Goal: Information Seeking & Learning: Learn about a topic

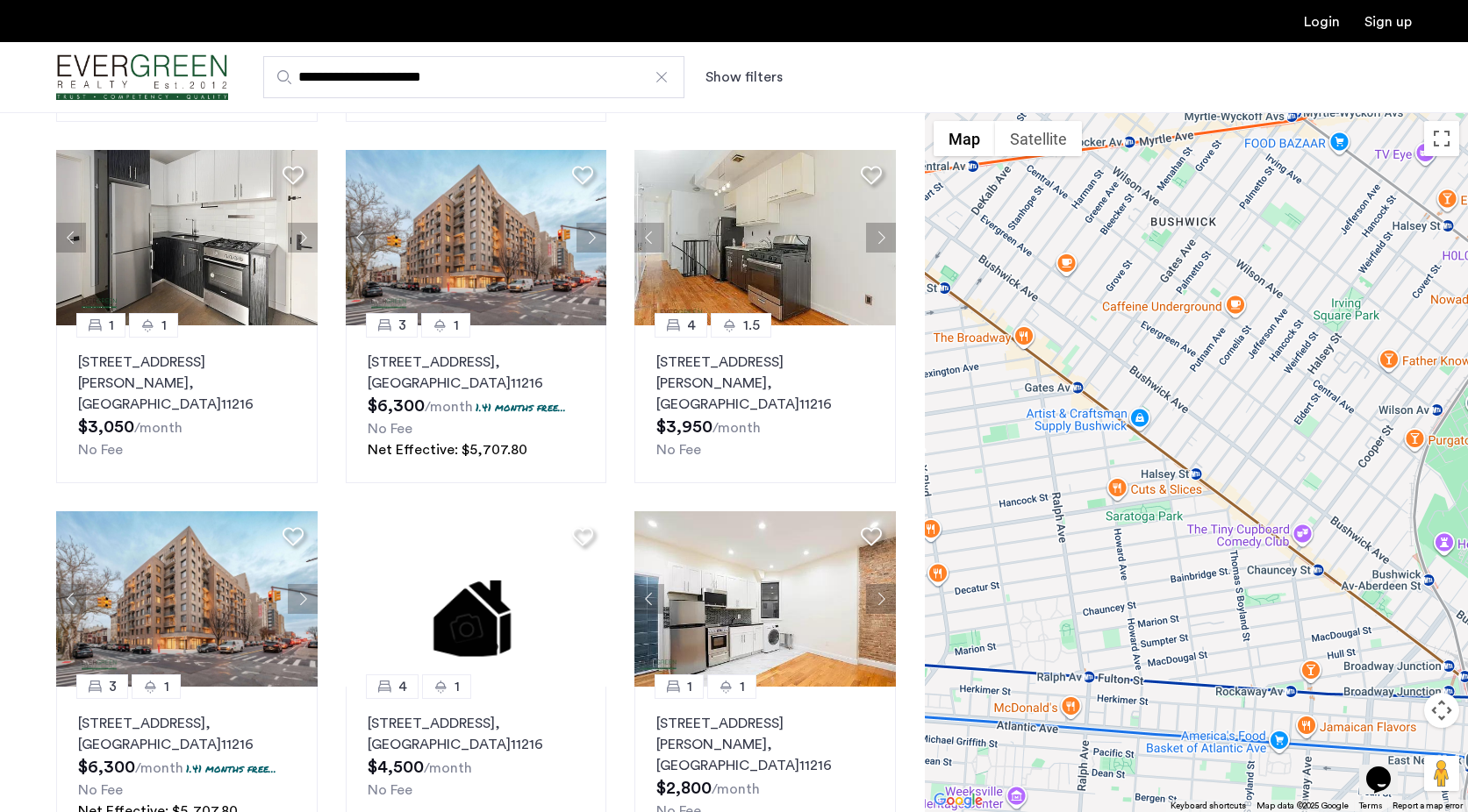
scroll to position [822, 0]
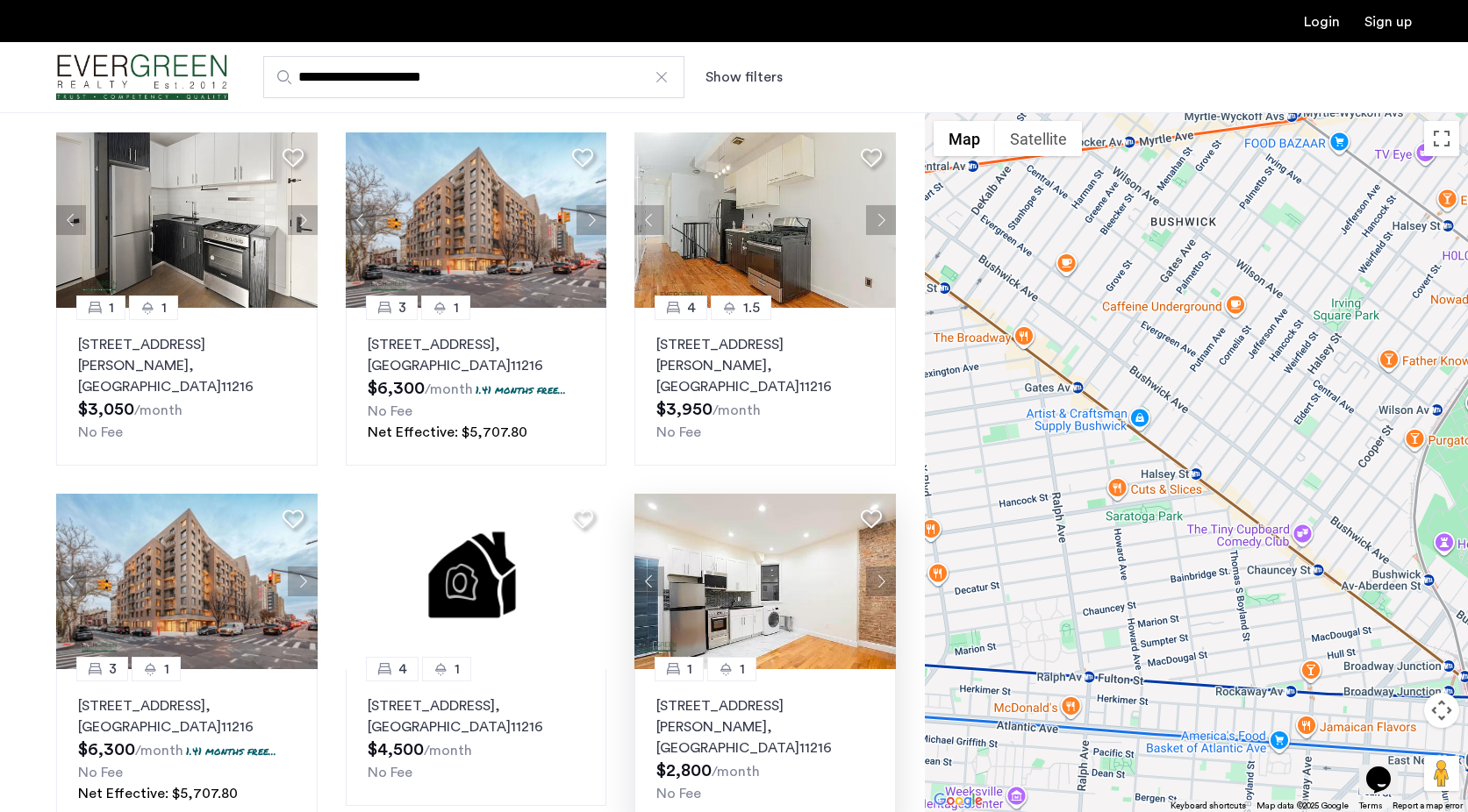
click at [885, 571] on button "Next apartment" at bounding box center [880, 581] width 30 height 30
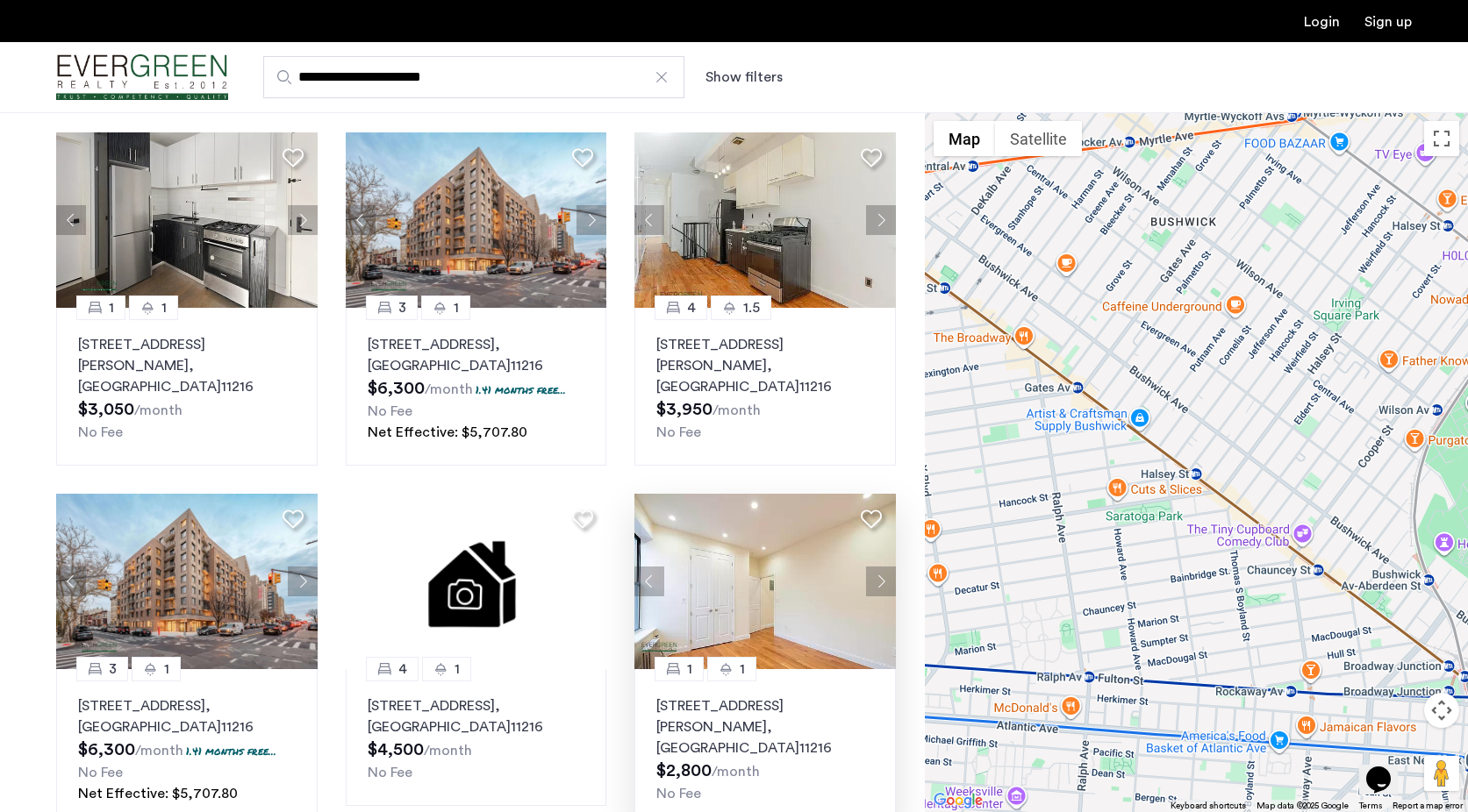
click at [881, 567] on button "Next apartment" at bounding box center [880, 581] width 30 height 30
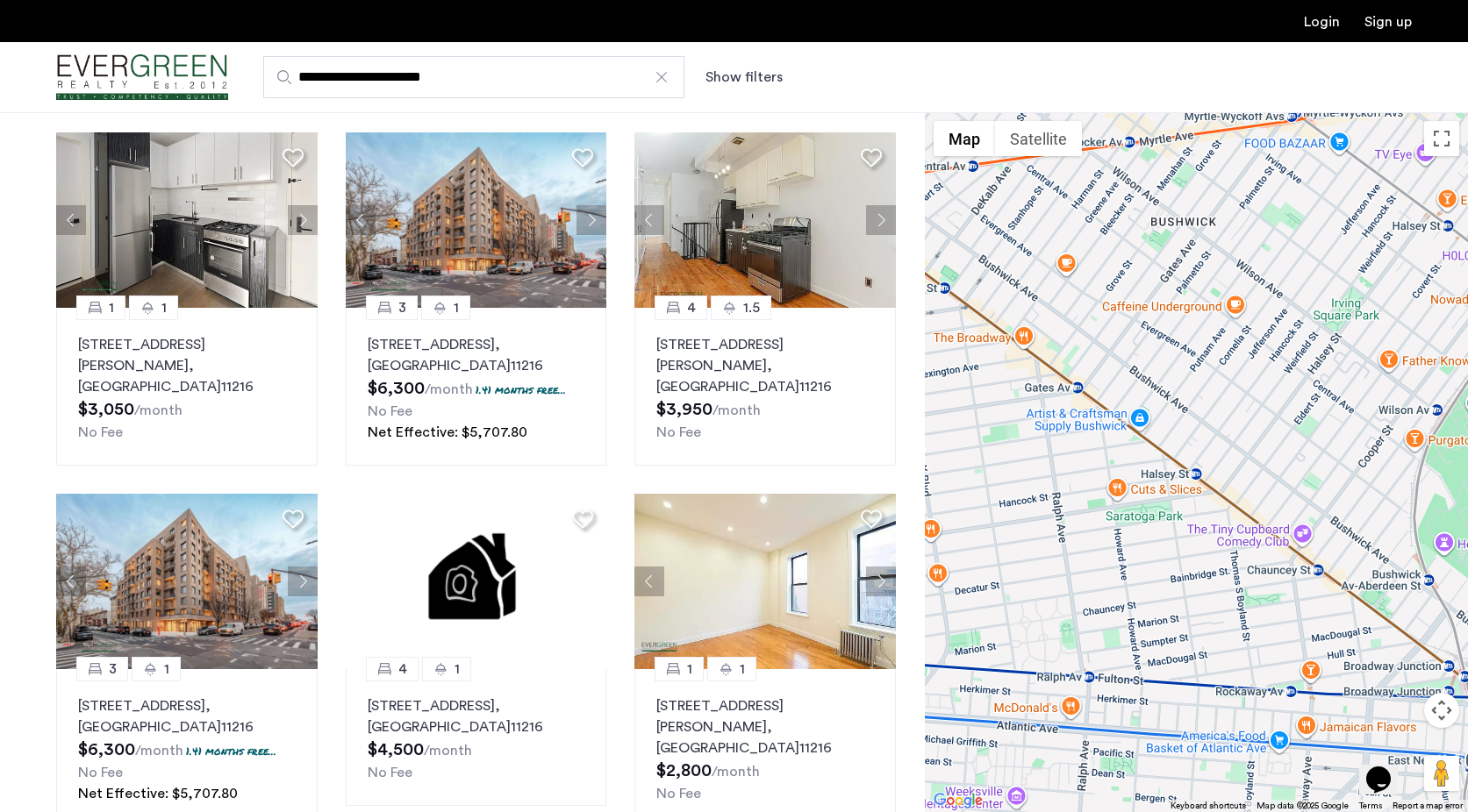
click at [881, 567] on button "Next apartment" at bounding box center [880, 581] width 30 height 30
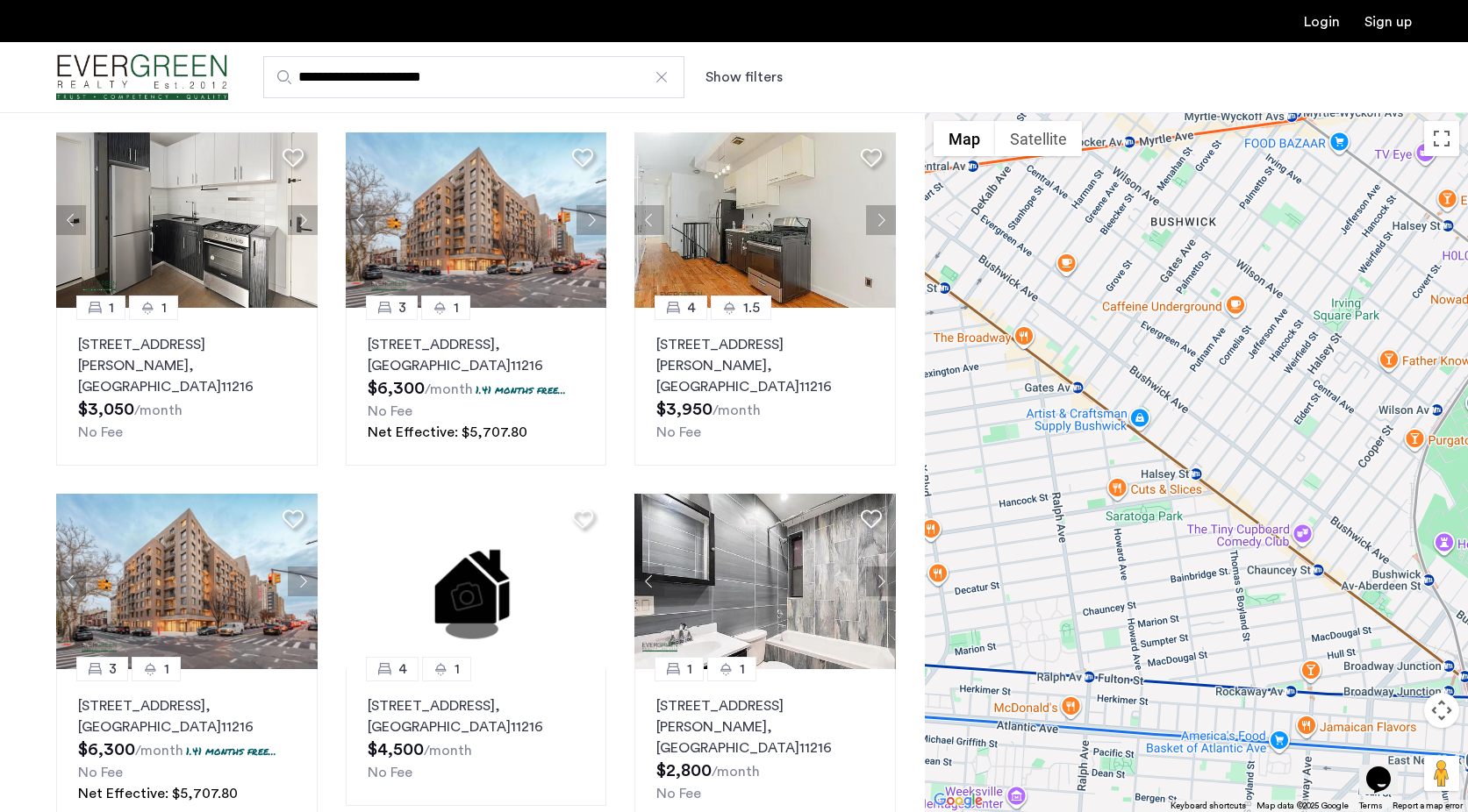
click at [881, 567] on button "Next apartment" at bounding box center [880, 581] width 30 height 30
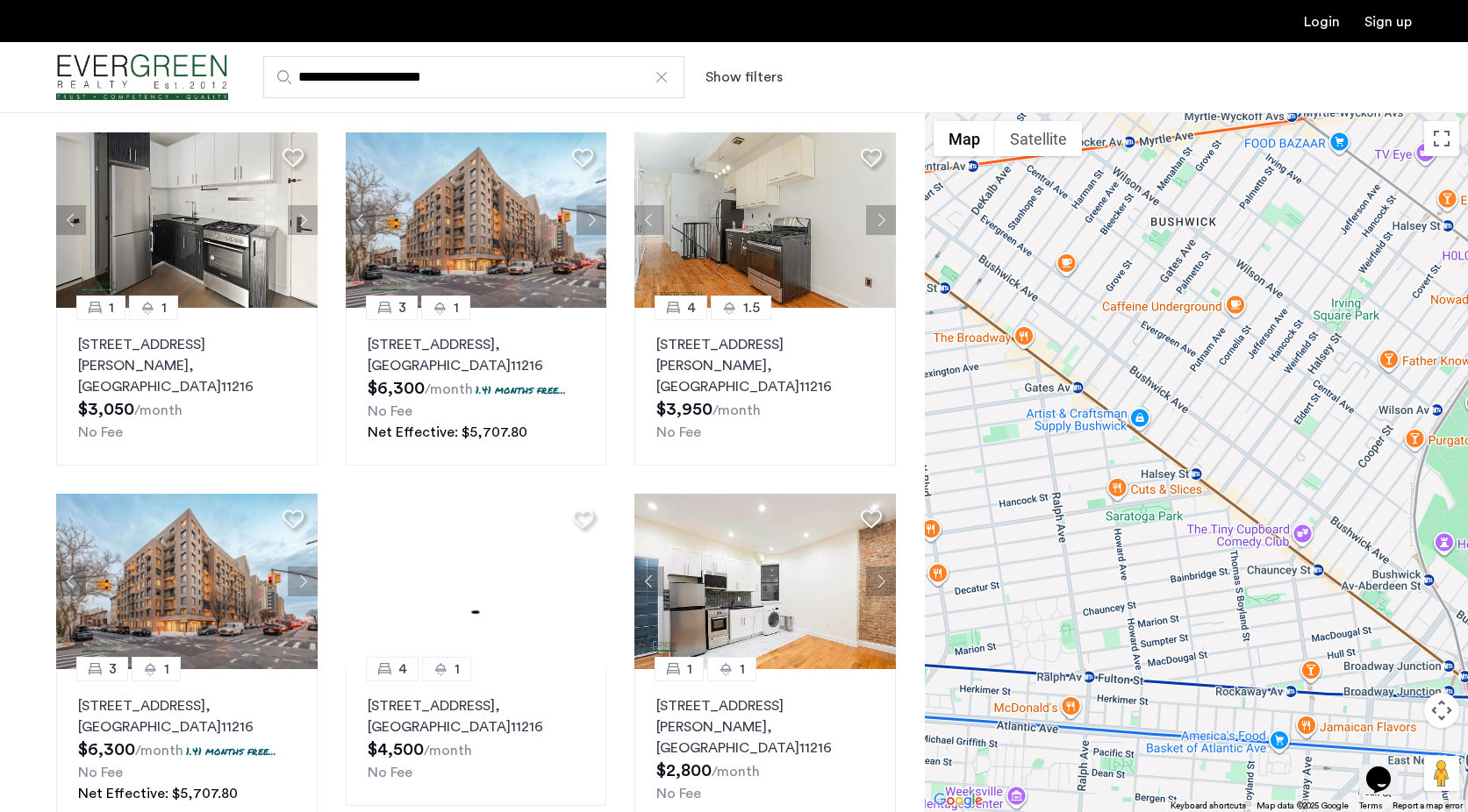
click at [880, 567] on button "Next apartment" at bounding box center [880, 581] width 30 height 30
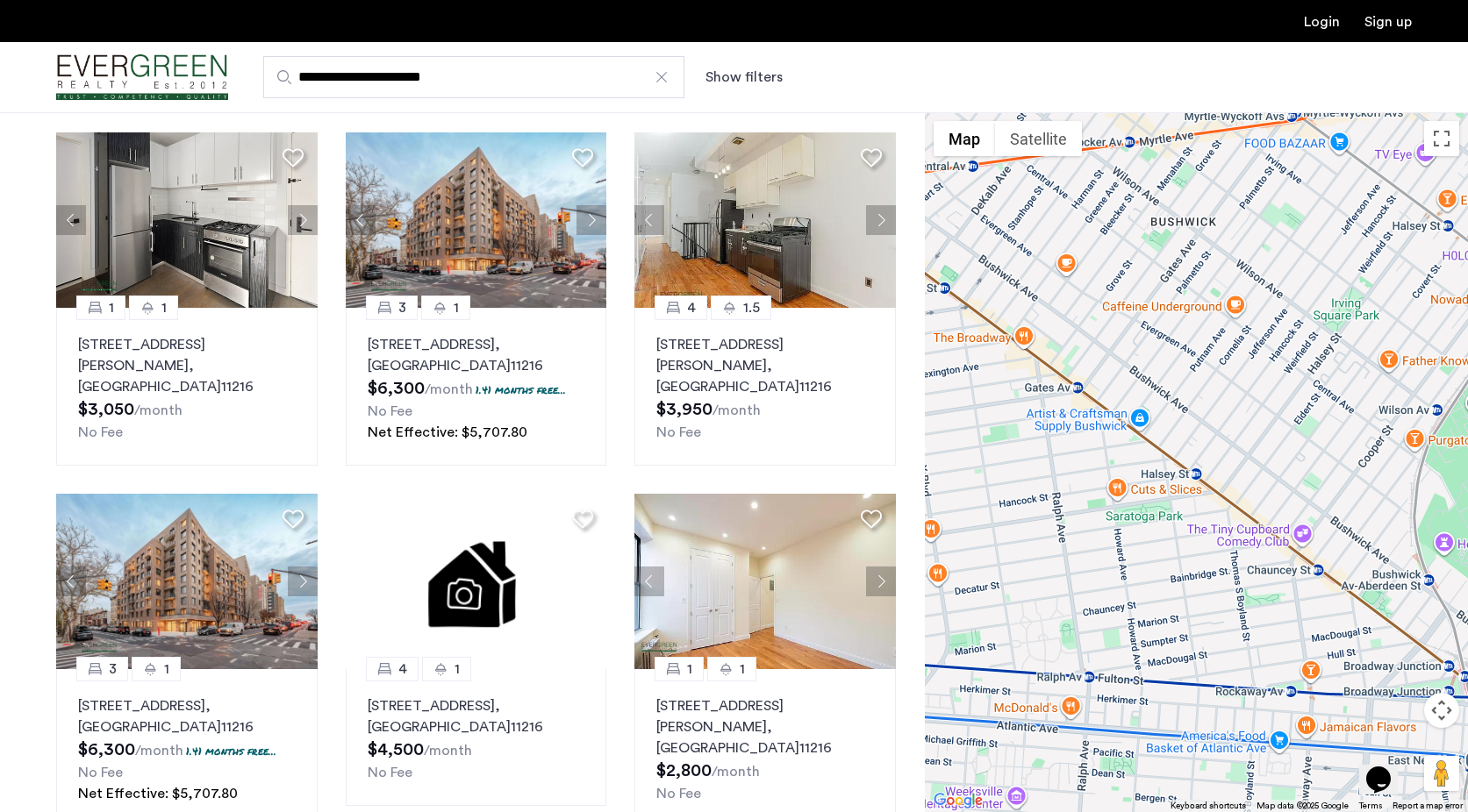
click at [880, 567] on button "Next apartment" at bounding box center [880, 581] width 30 height 30
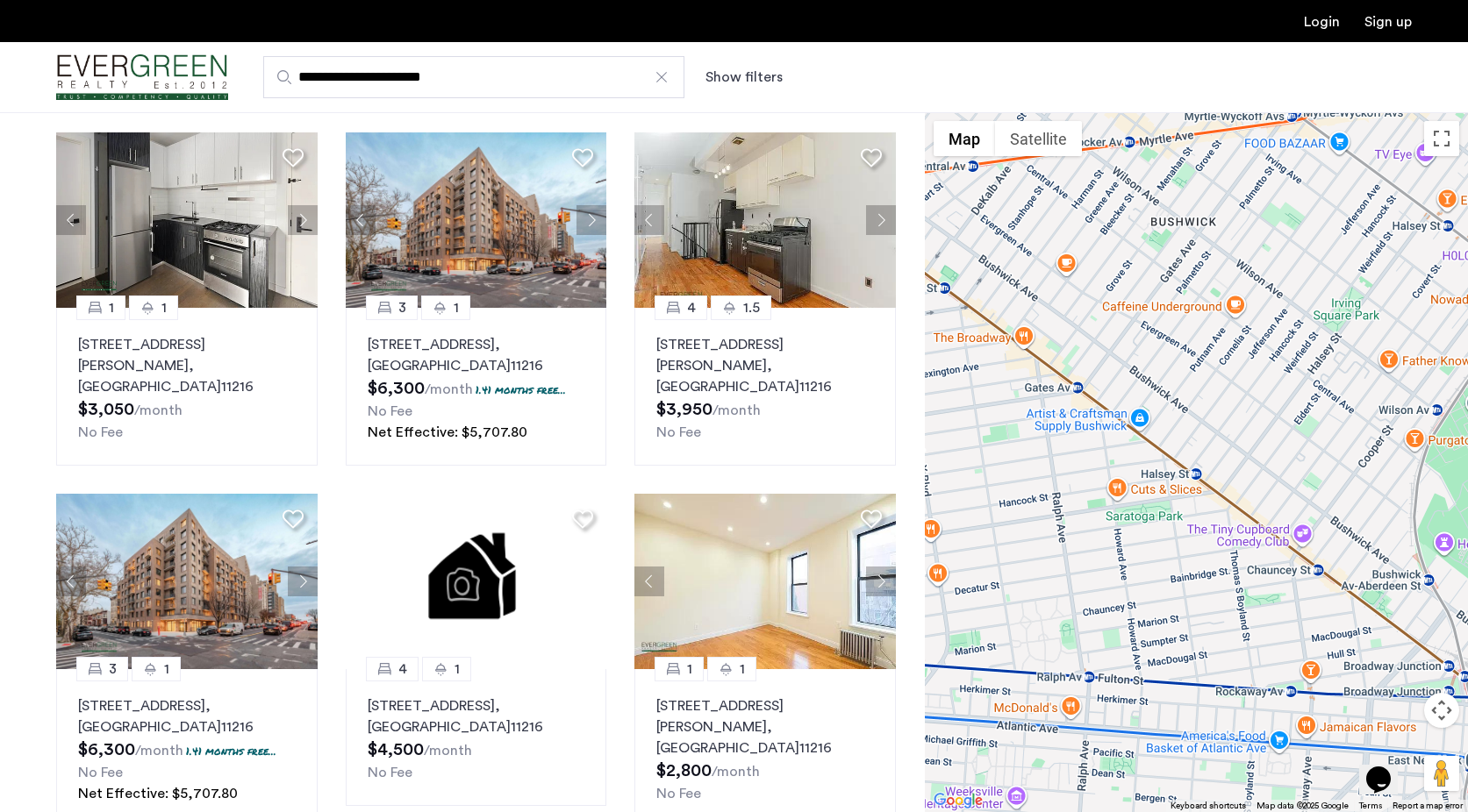
click at [880, 567] on button "Next apartment" at bounding box center [880, 581] width 30 height 30
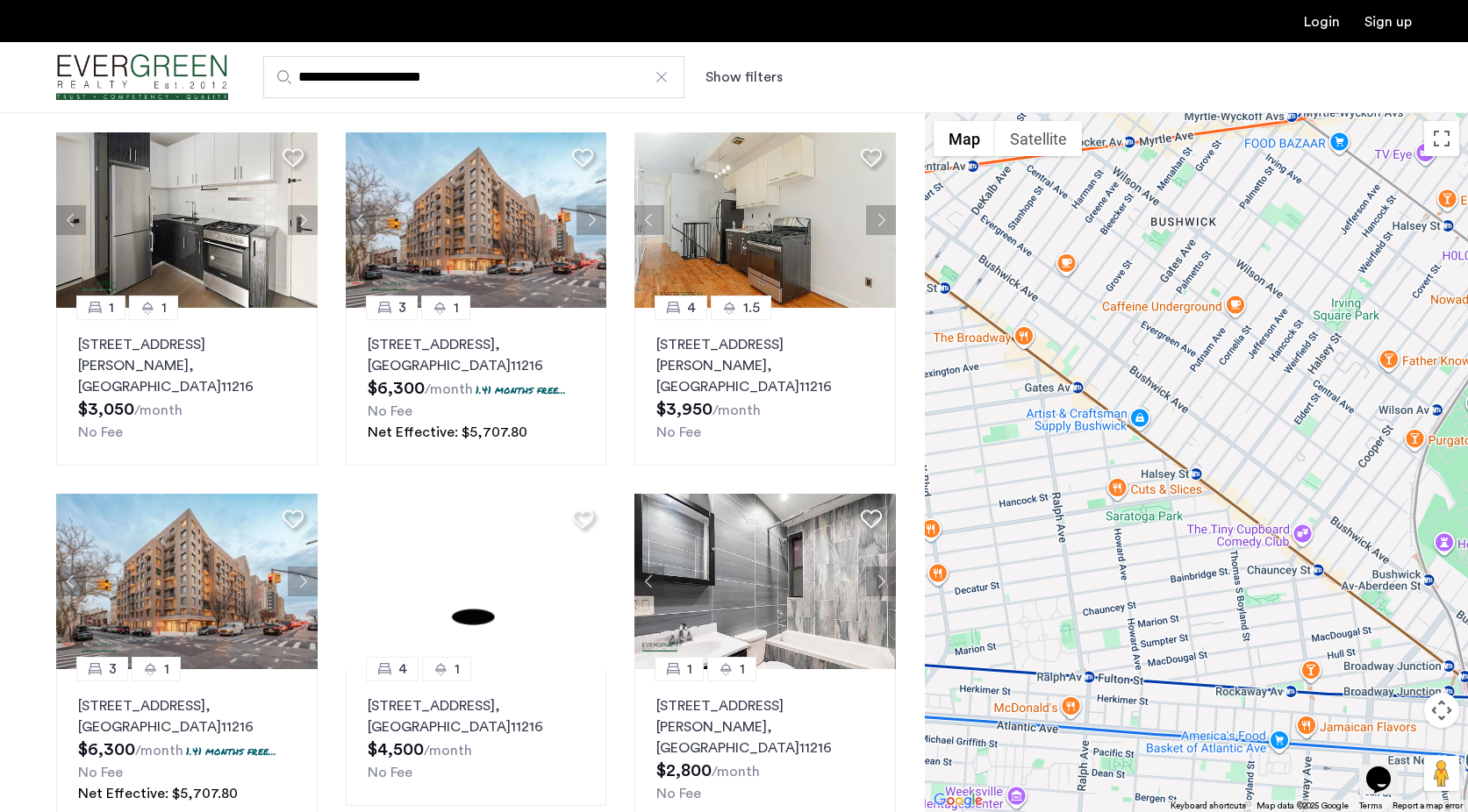
click at [880, 567] on button "Next apartment" at bounding box center [880, 581] width 30 height 30
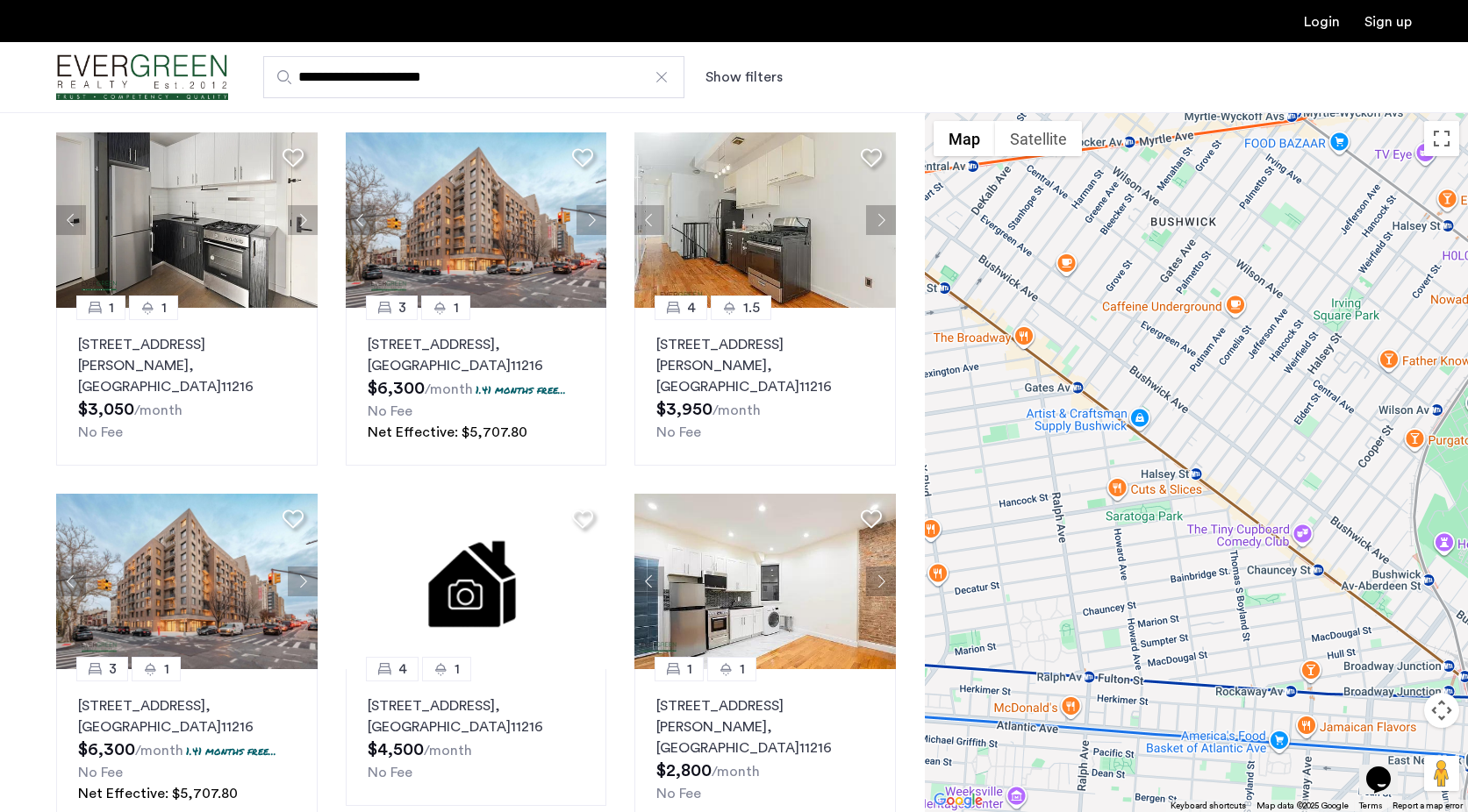
click at [879, 567] on button "Next apartment" at bounding box center [880, 581] width 30 height 30
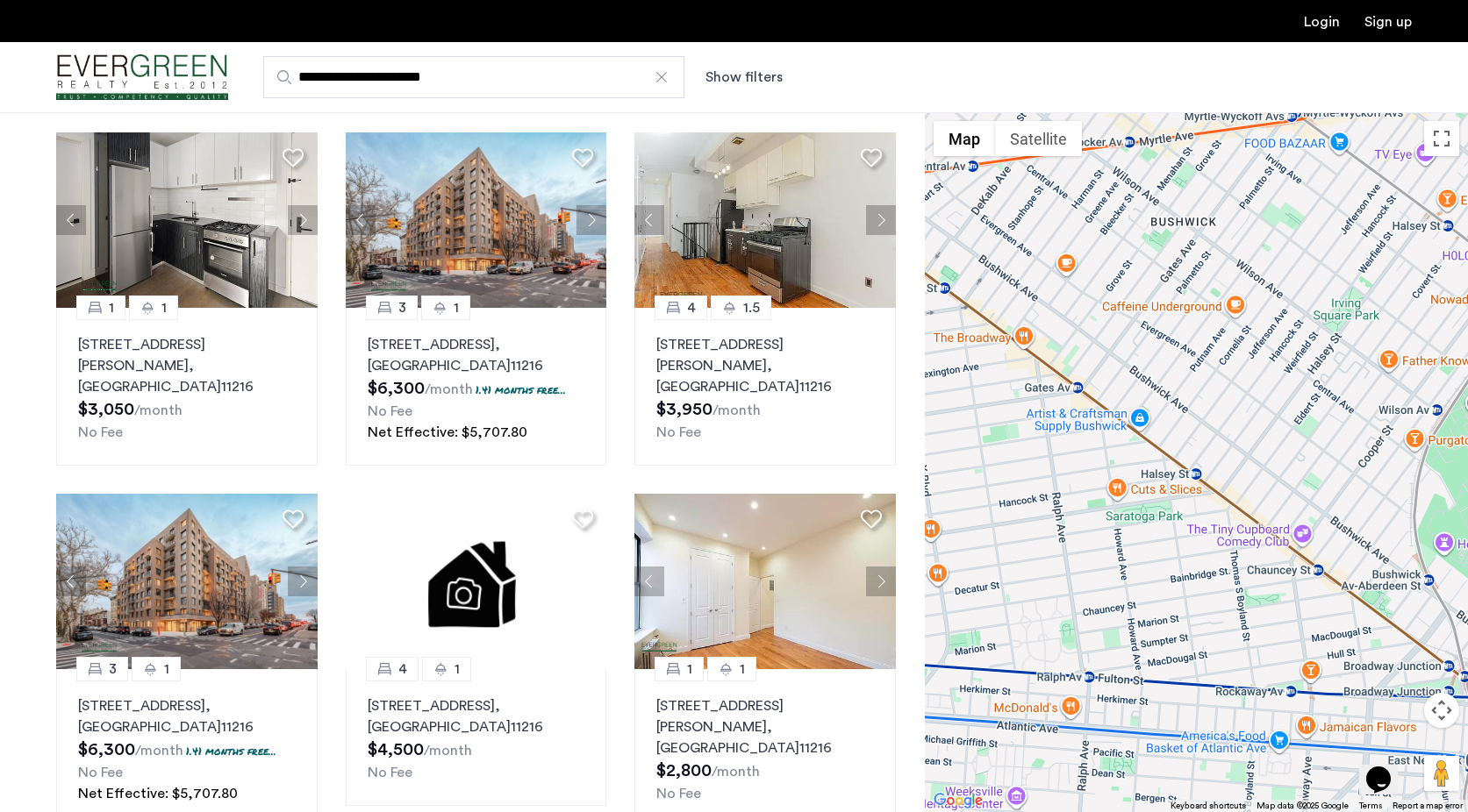
click at [879, 567] on button "Next apartment" at bounding box center [880, 581] width 30 height 30
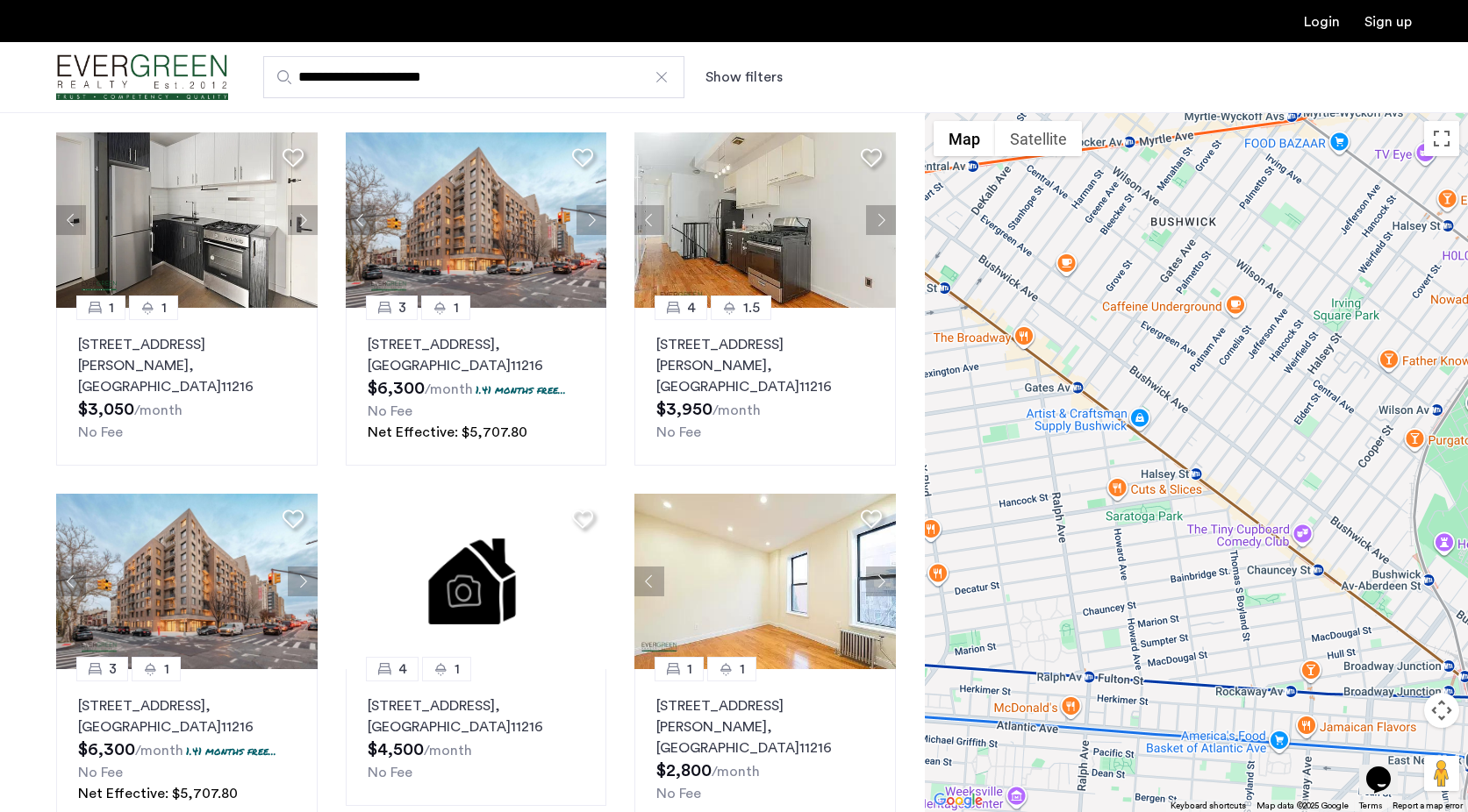
click at [879, 567] on button "Next apartment" at bounding box center [880, 581] width 30 height 30
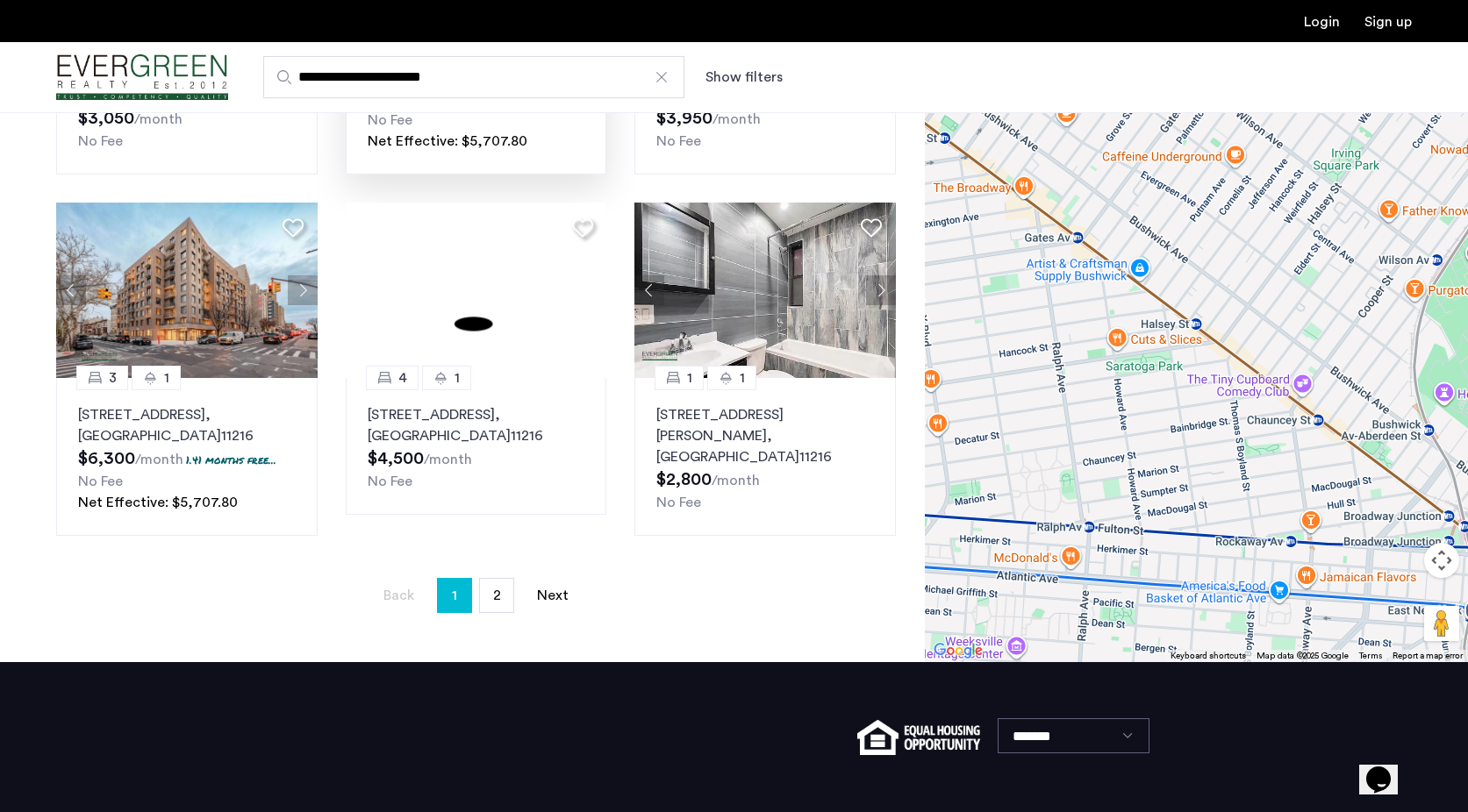
scroll to position [1198, 0]
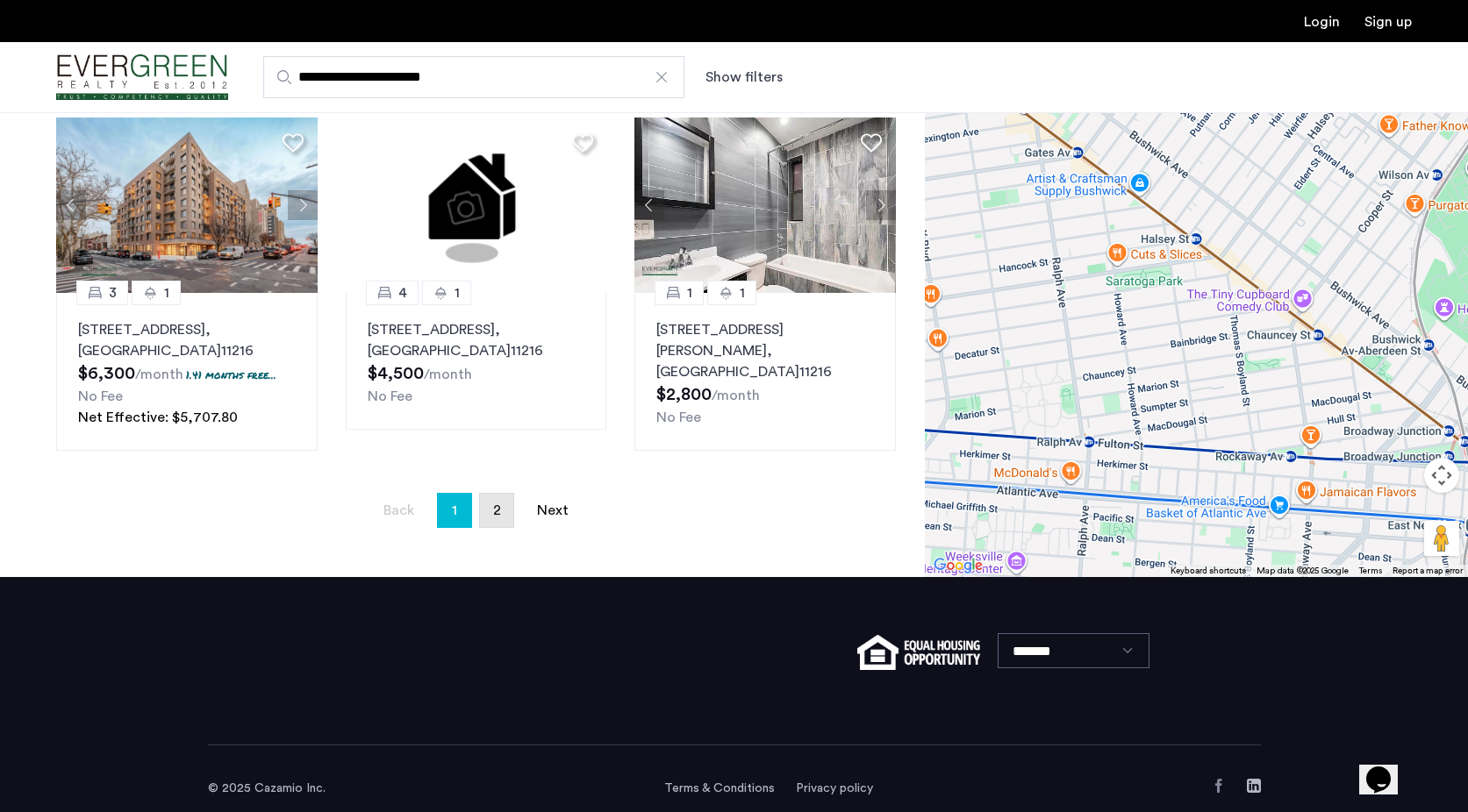
click at [496, 501] on link "page 2" at bounding box center [497, 510] width 33 height 33
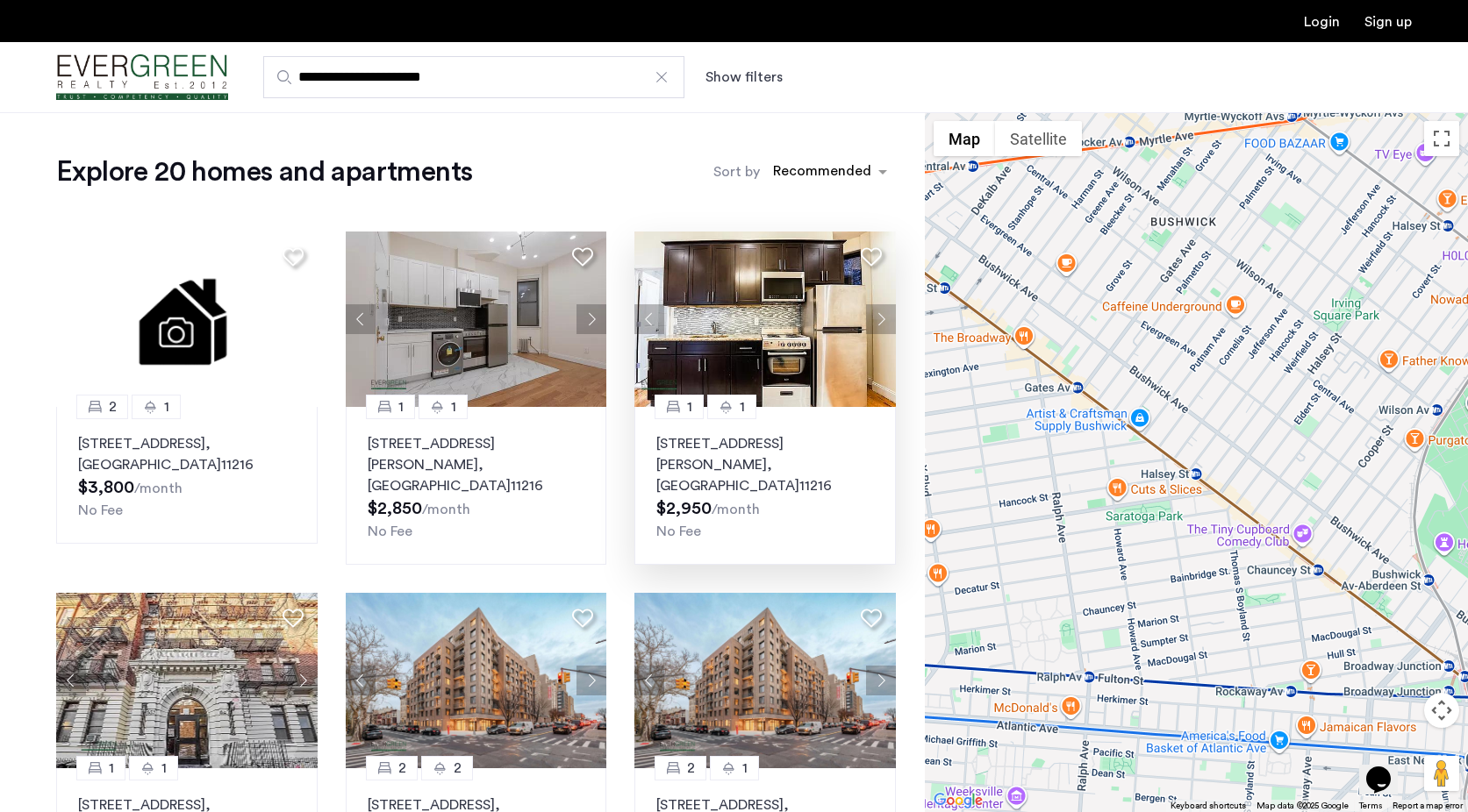
click at [884, 319] on button "Next apartment" at bounding box center [880, 319] width 30 height 30
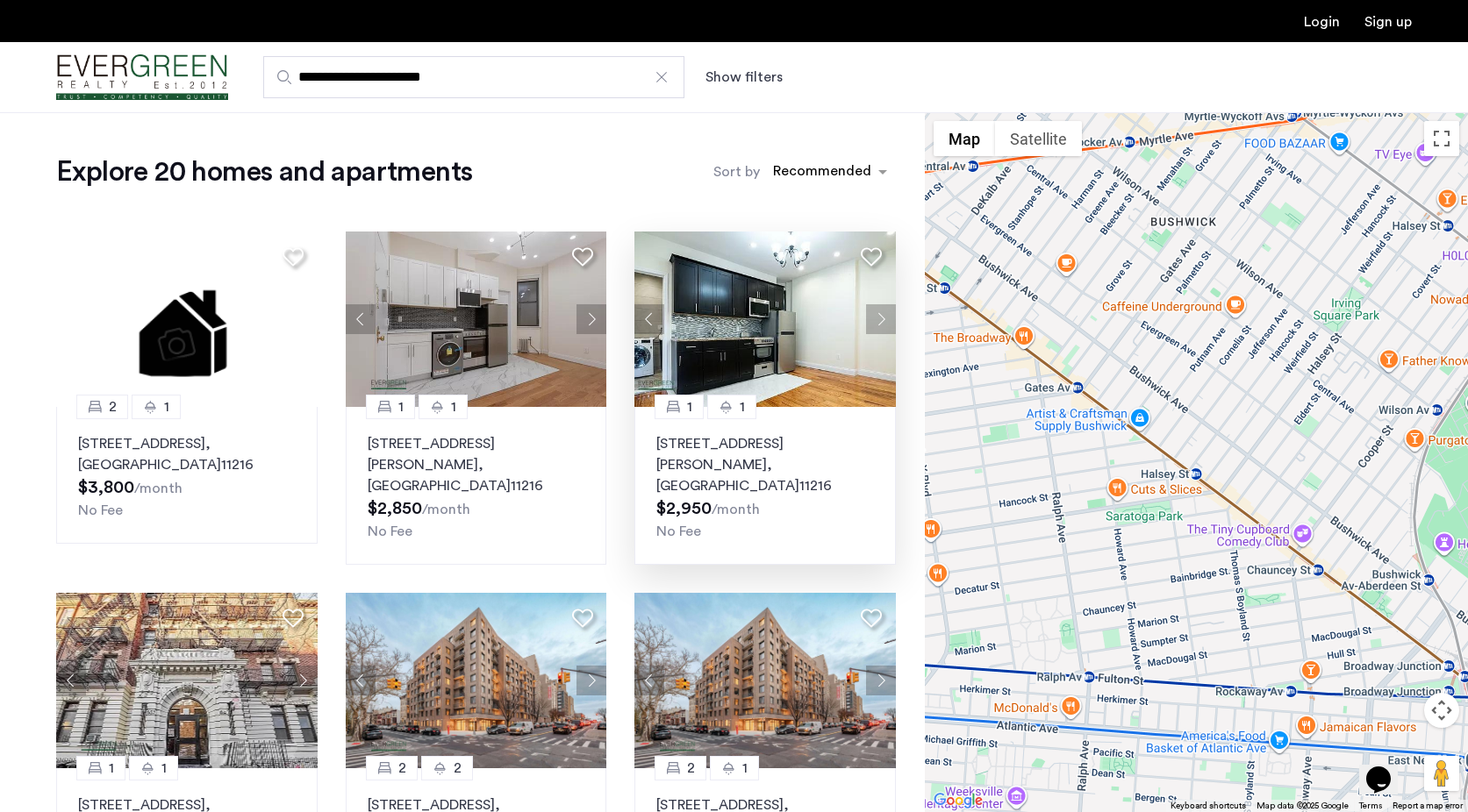
click at [884, 319] on button "Next apartment" at bounding box center [880, 319] width 30 height 30
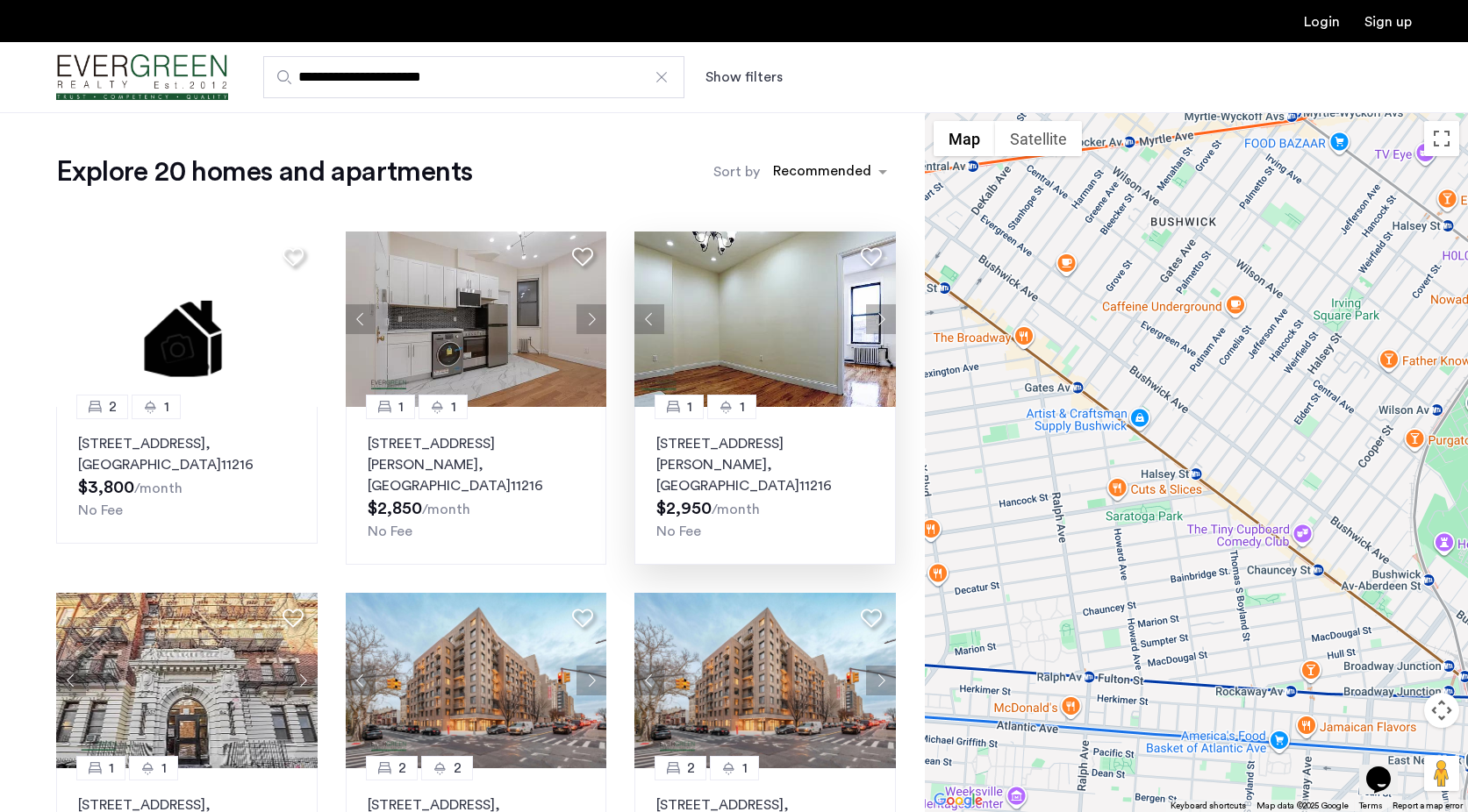
click at [884, 319] on button "Next apartment" at bounding box center [880, 319] width 30 height 30
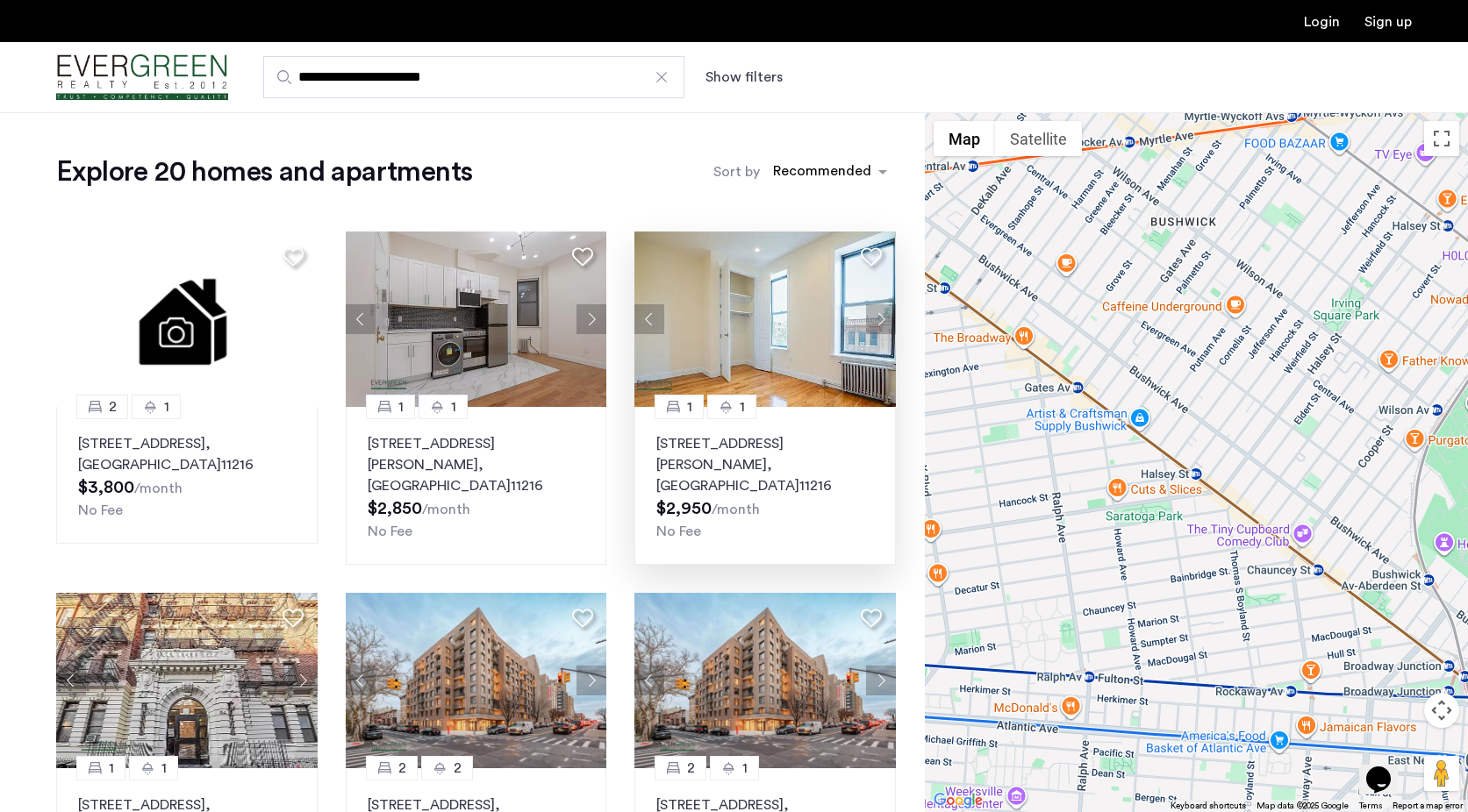
click at [884, 319] on button "Next apartment" at bounding box center [880, 319] width 30 height 30
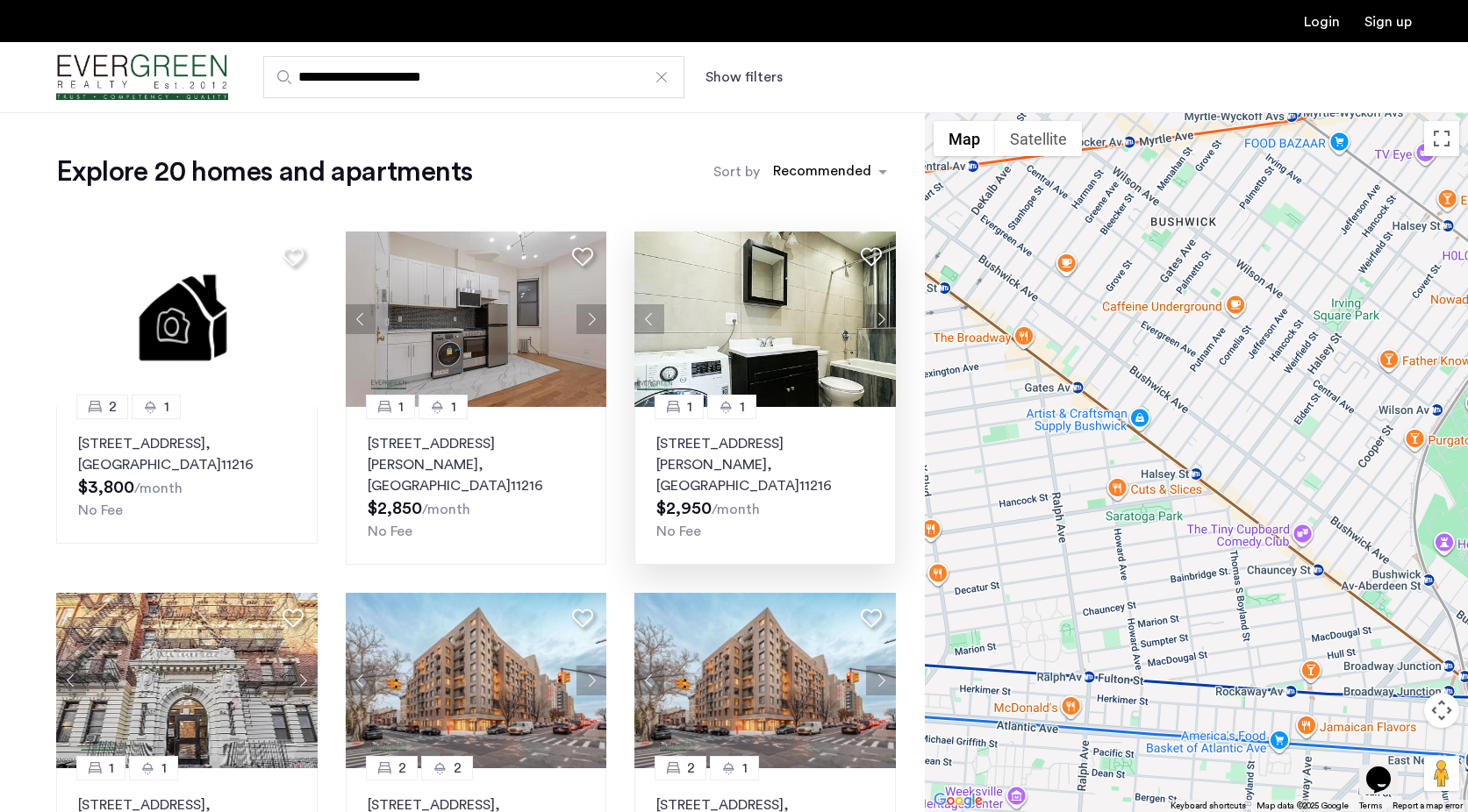
click at [884, 319] on button "Next apartment" at bounding box center [880, 319] width 30 height 30
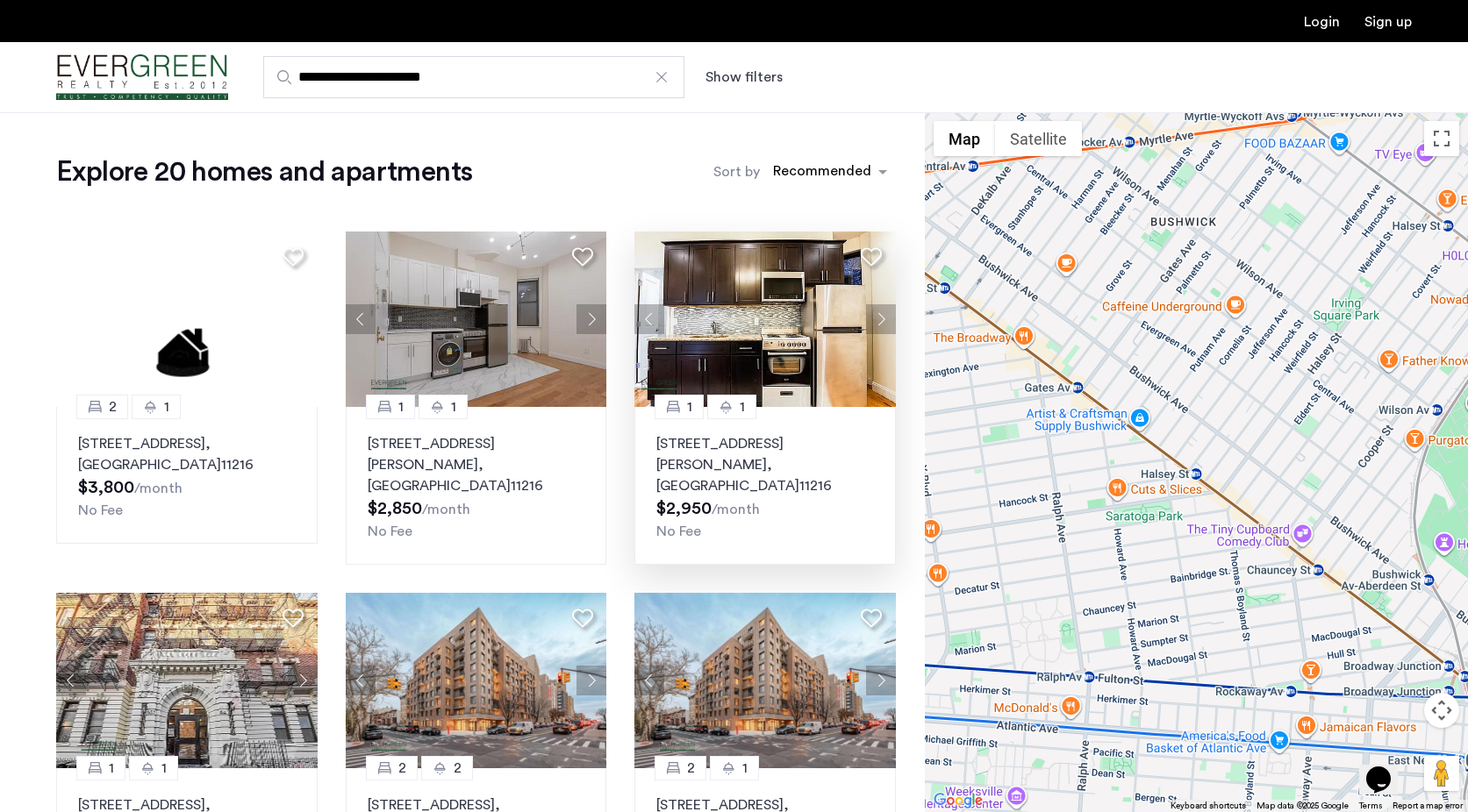
click at [884, 319] on button "Next apartment" at bounding box center [880, 319] width 30 height 30
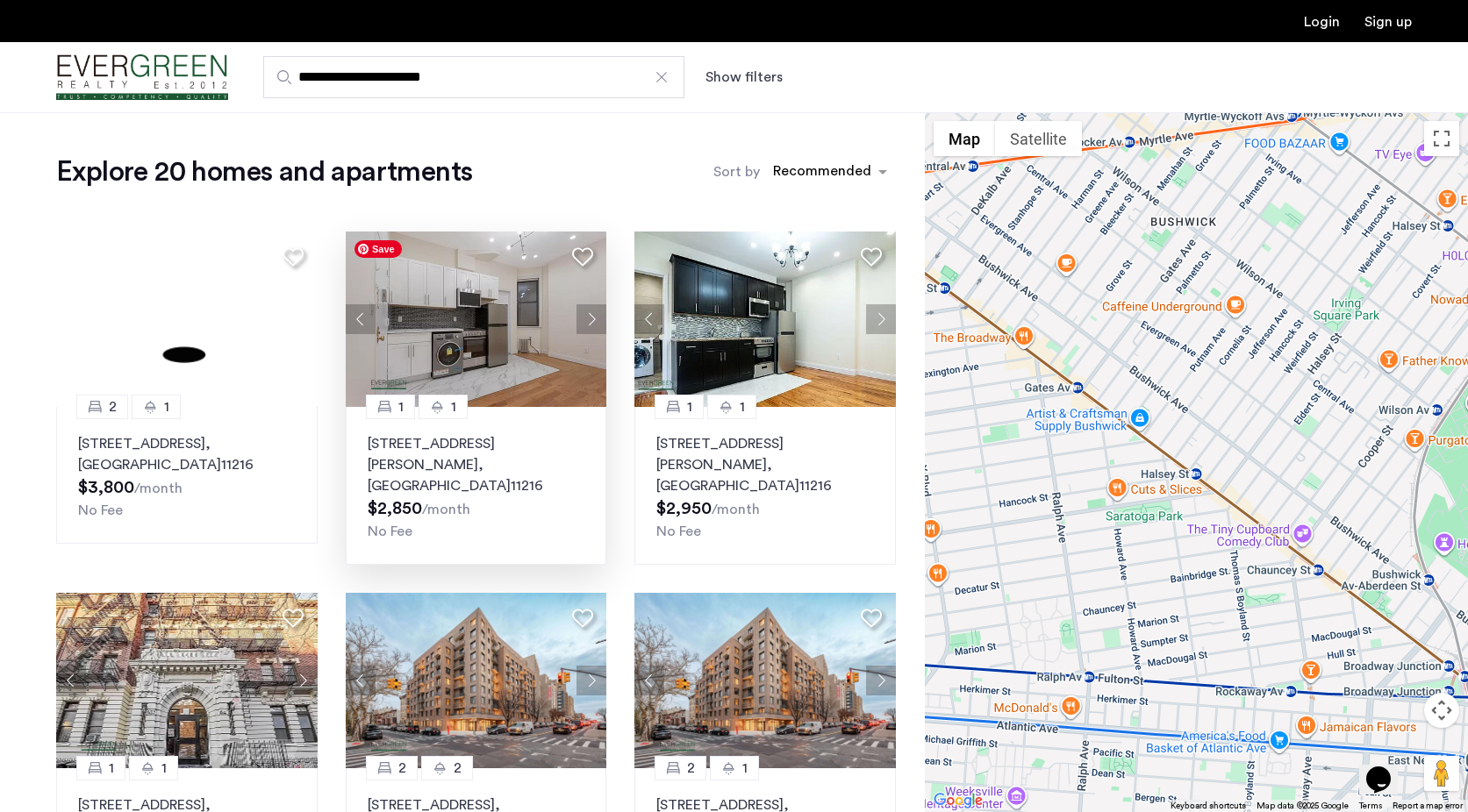
click at [542, 328] on img at bounding box center [476, 319] width 261 height 175
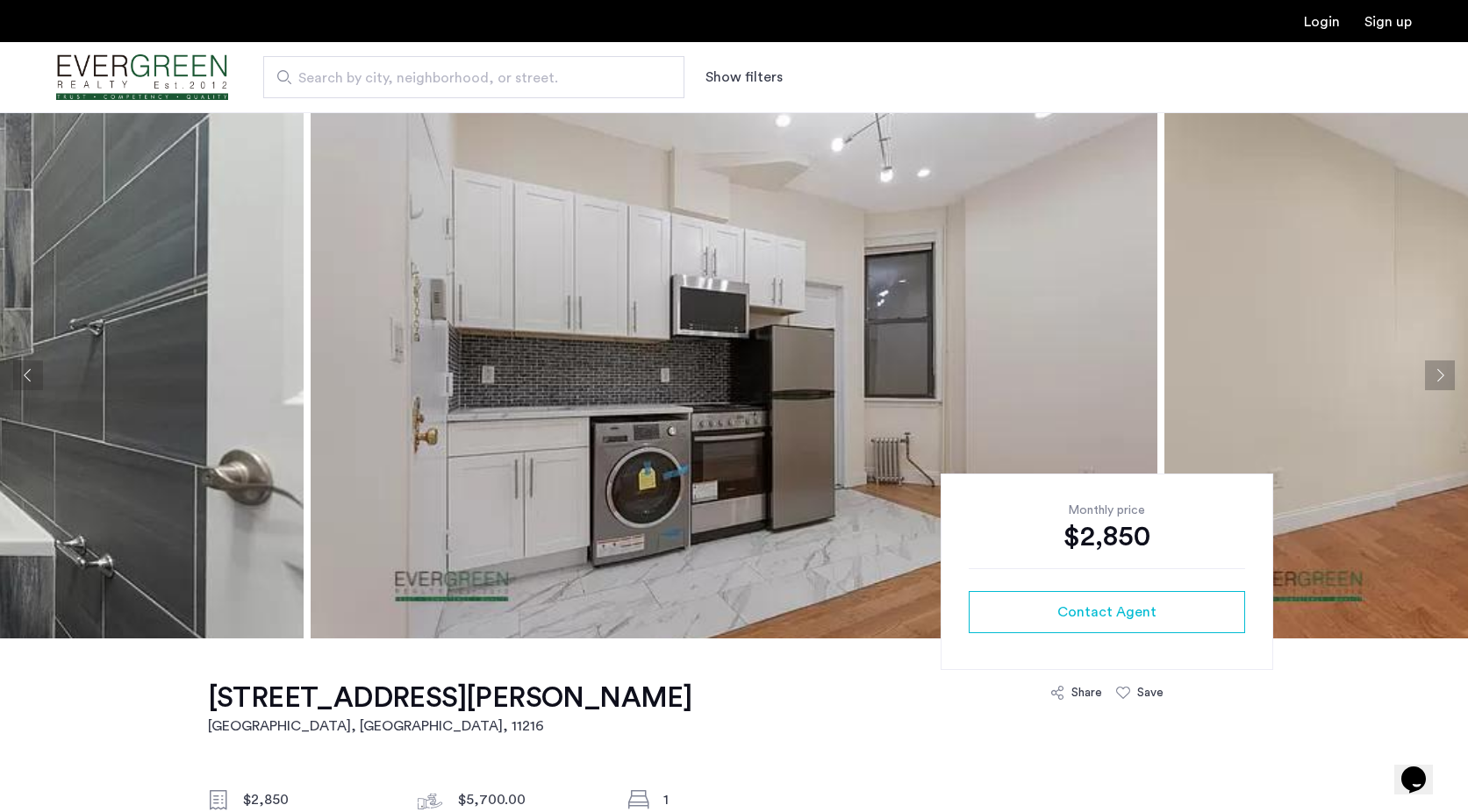
click at [1434, 383] on button "Next apartment" at bounding box center [1439, 375] width 30 height 30
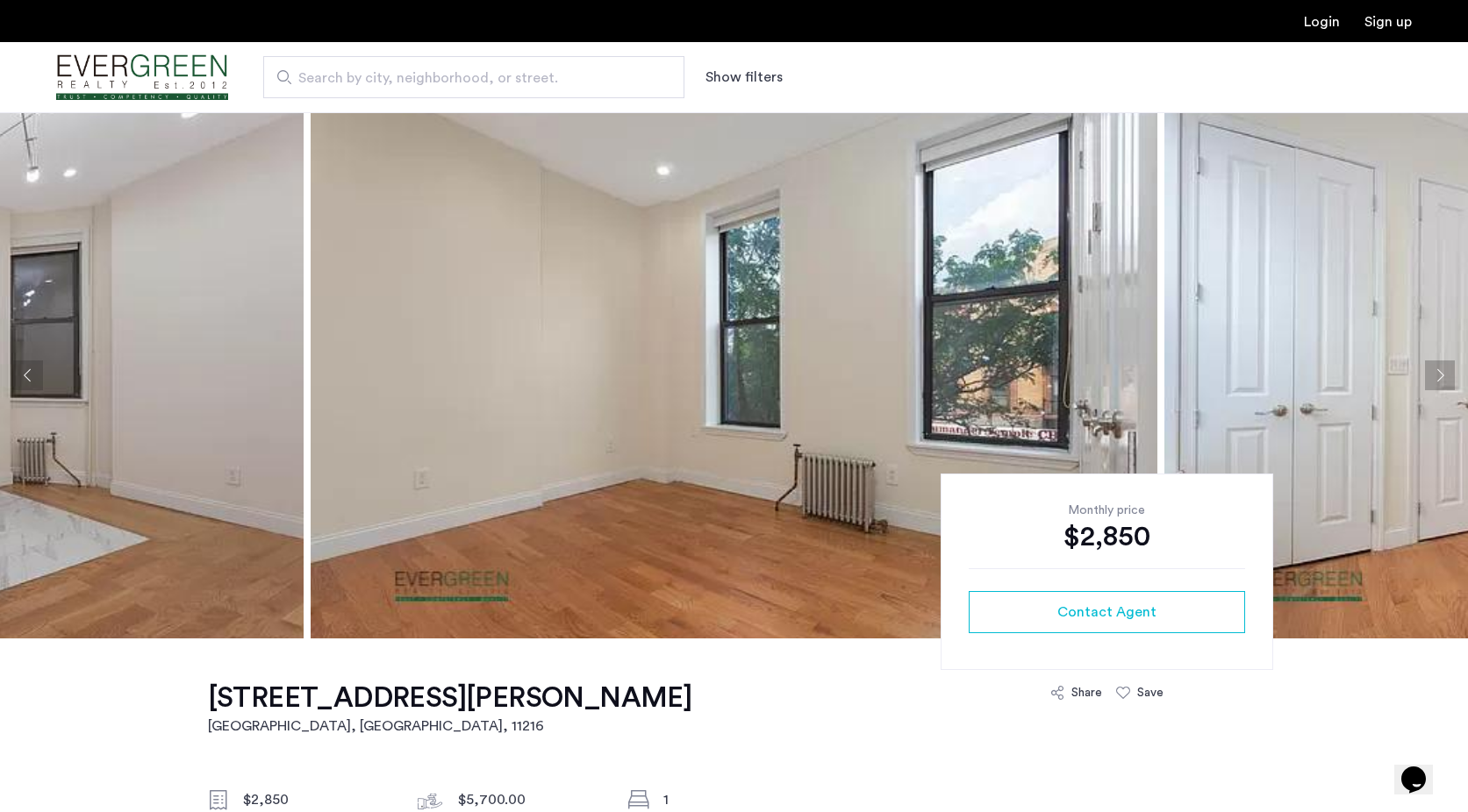
click at [1434, 383] on button "Next apartment" at bounding box center [1439, 375] width 30 height 30
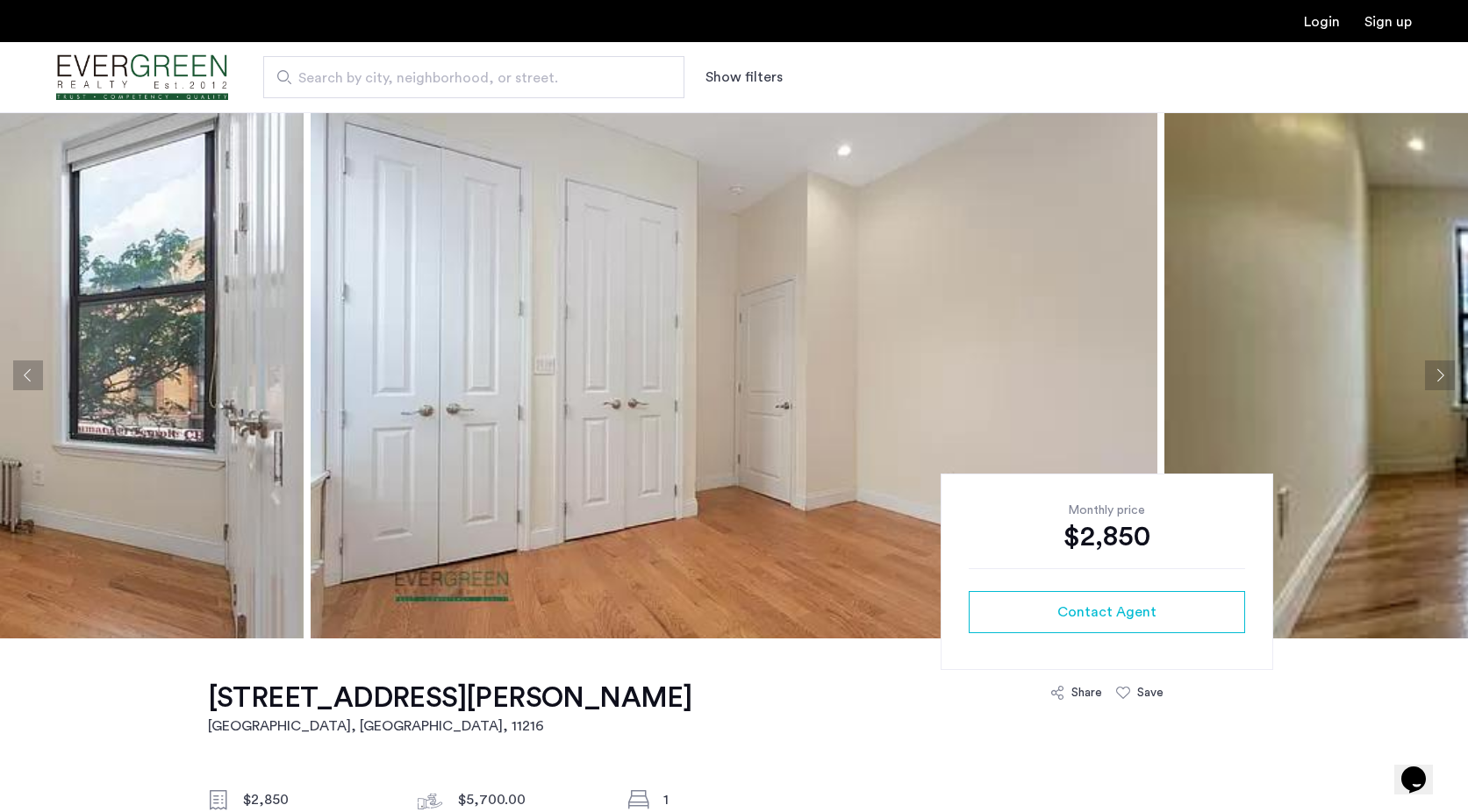
click at [1434, 383] on button "Next apartment" at bounding box center [1439, 375] width 30 height 30
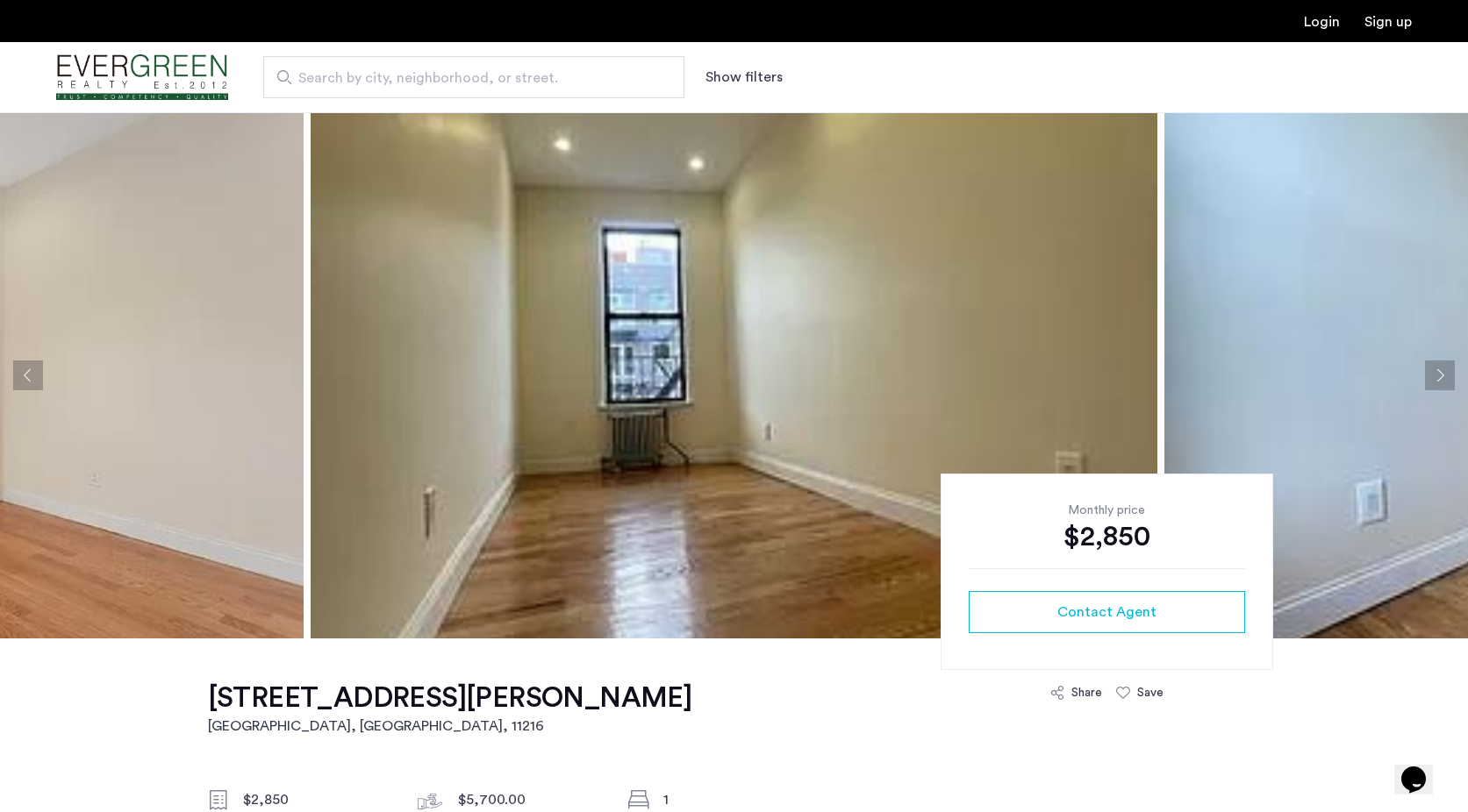
click at [1434, 383] on button "Next apartment" at bounding box center [1439, 375] width 30 height 30
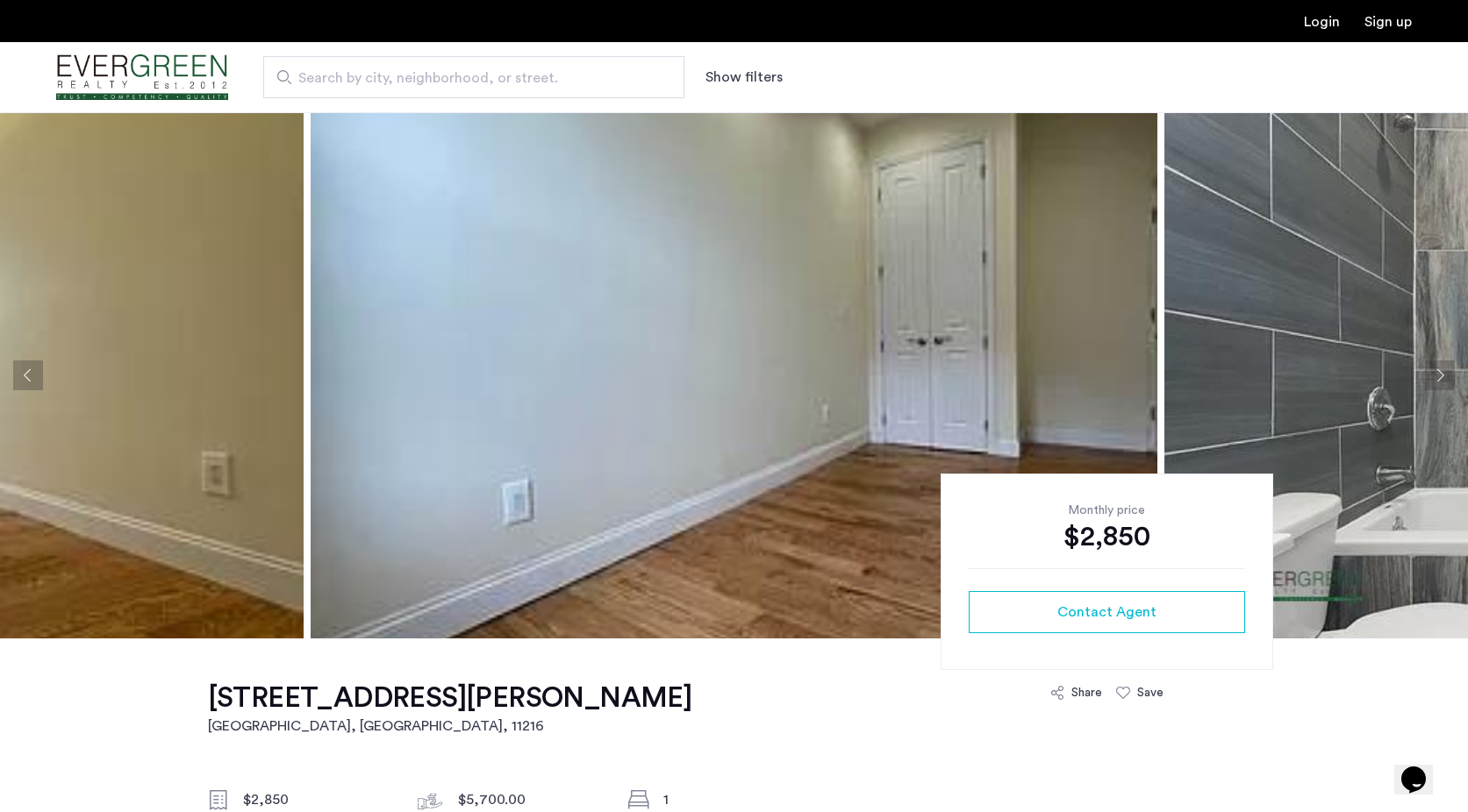
click at [1434, 383] on button "Next apartment" at bounding box center [1439, 375] width 30 height 30
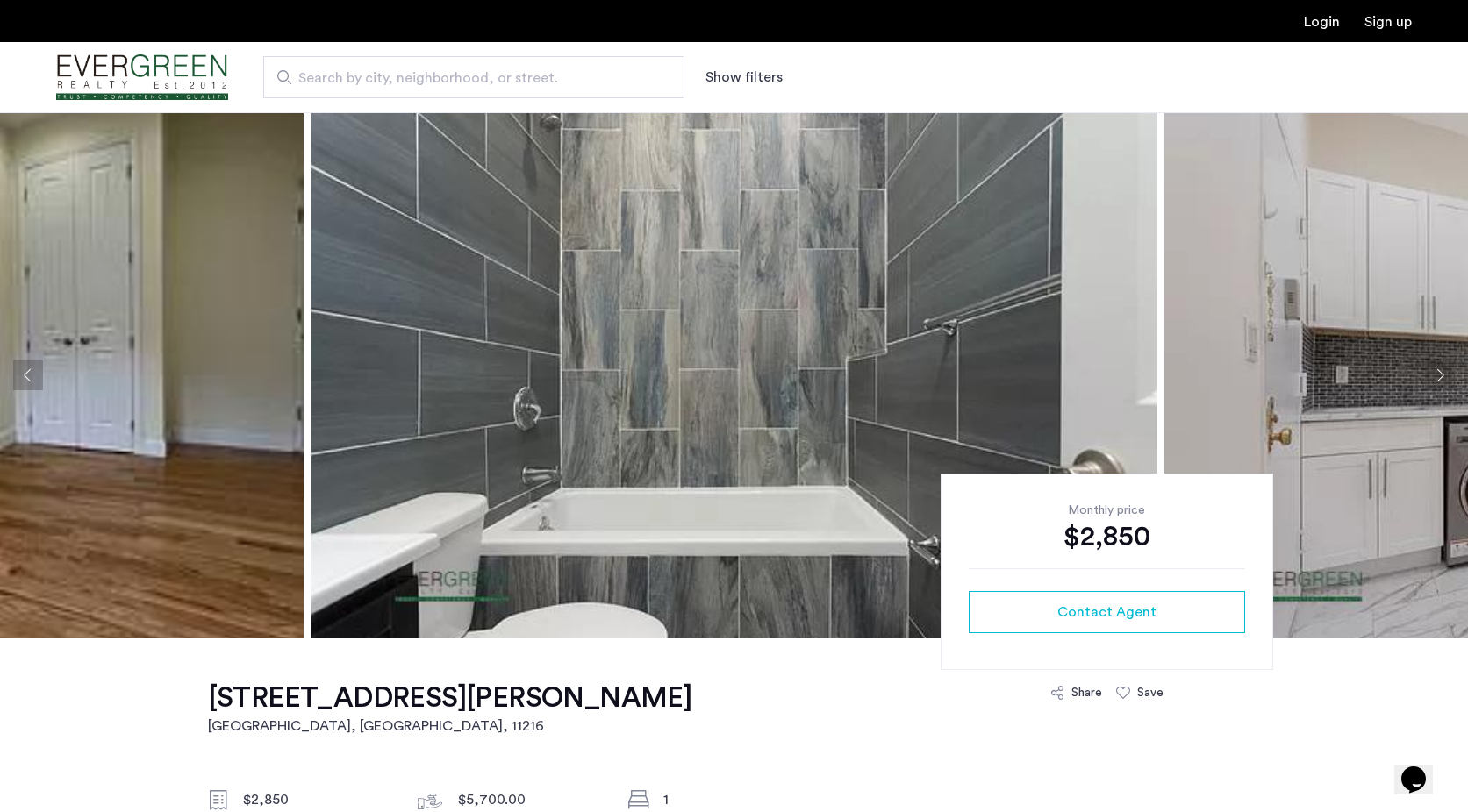
click at [1434, 383] on button "Next apartment" at bounding box center [1439, 375] width 30 height 30
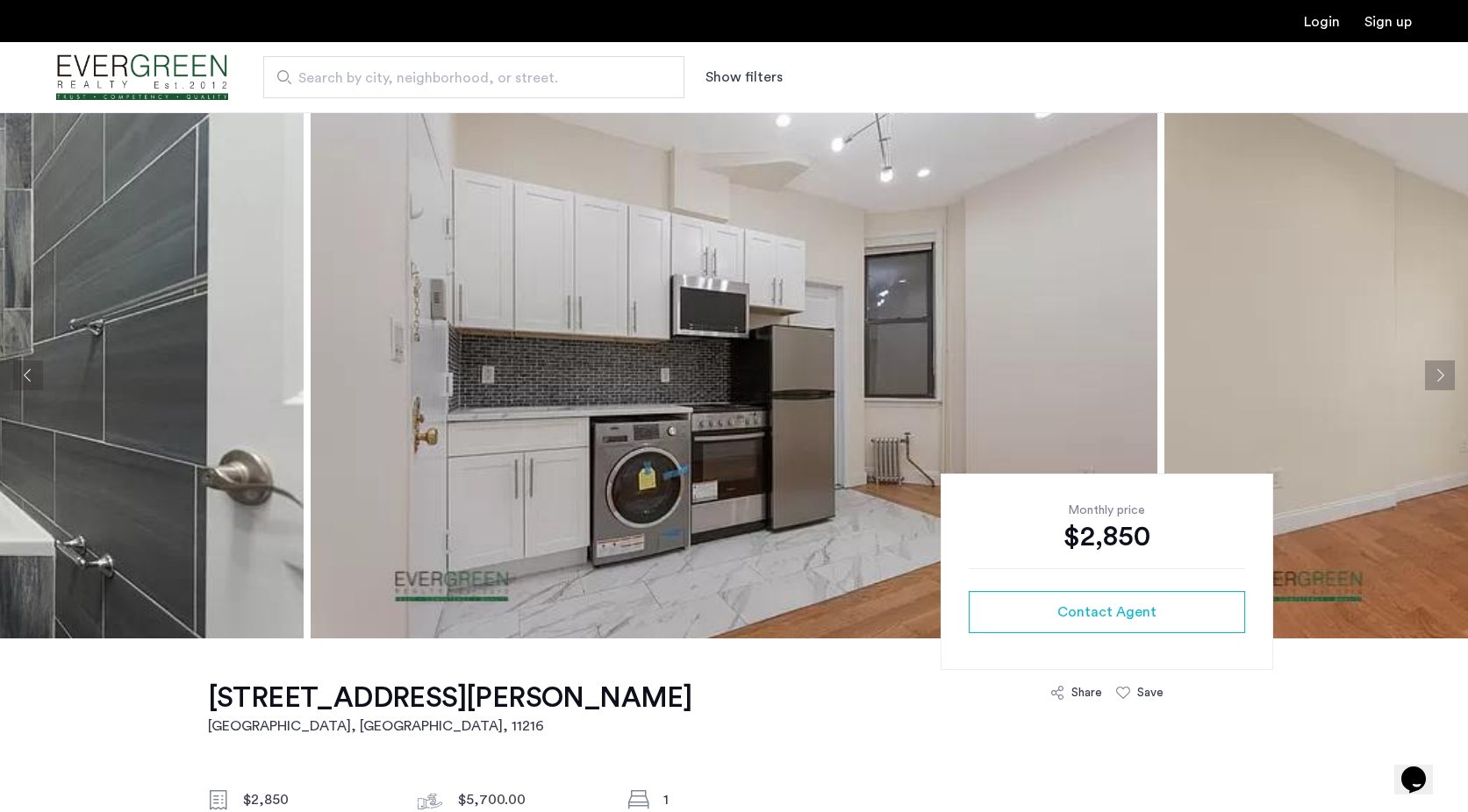
click at [1434, 383] on button "Next apartment" at bounding box center [1439, 375] width 30 height 30
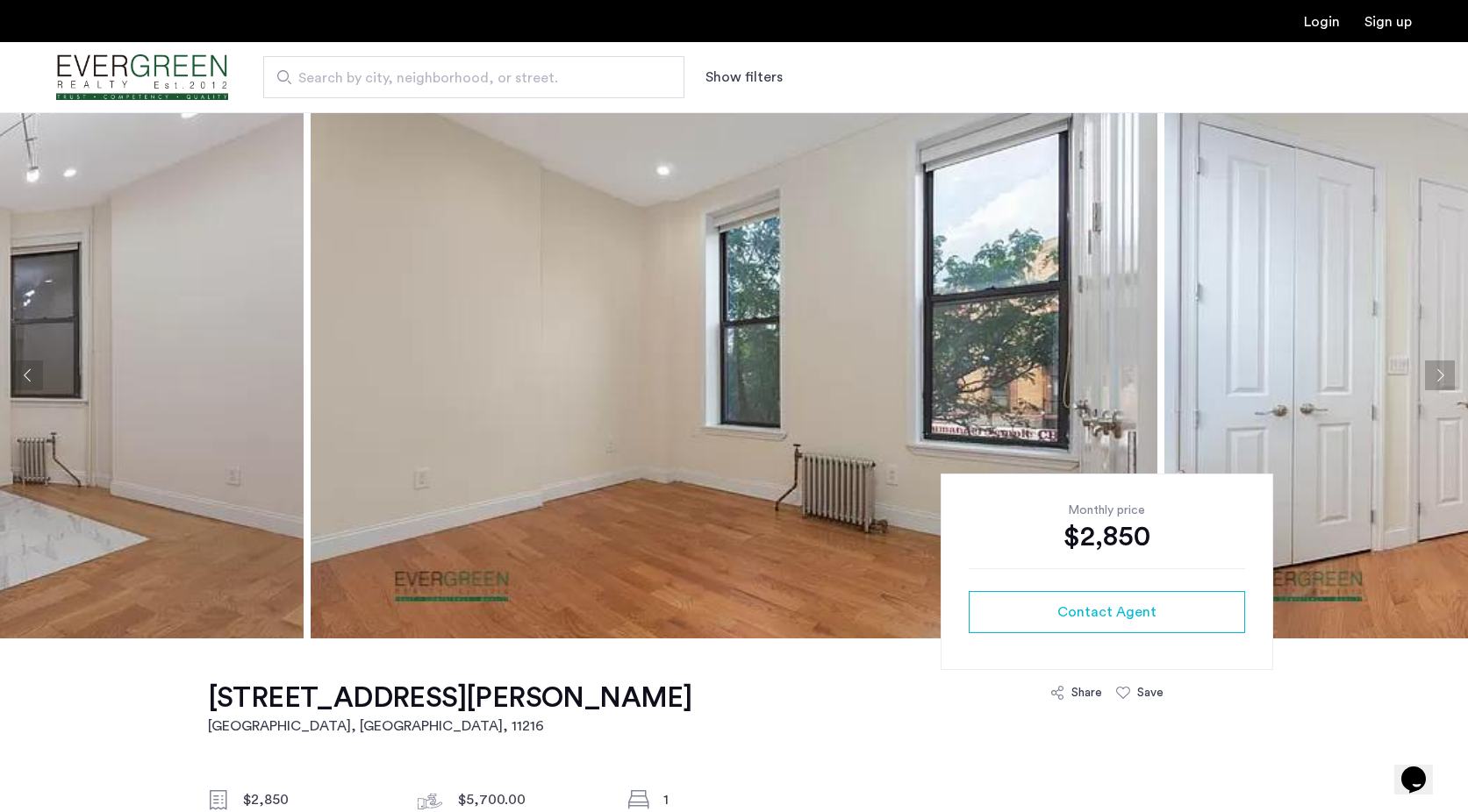
click at [1434, 383] on button "Next apartment" at bounding box center [1439, 375] width 30 height 30
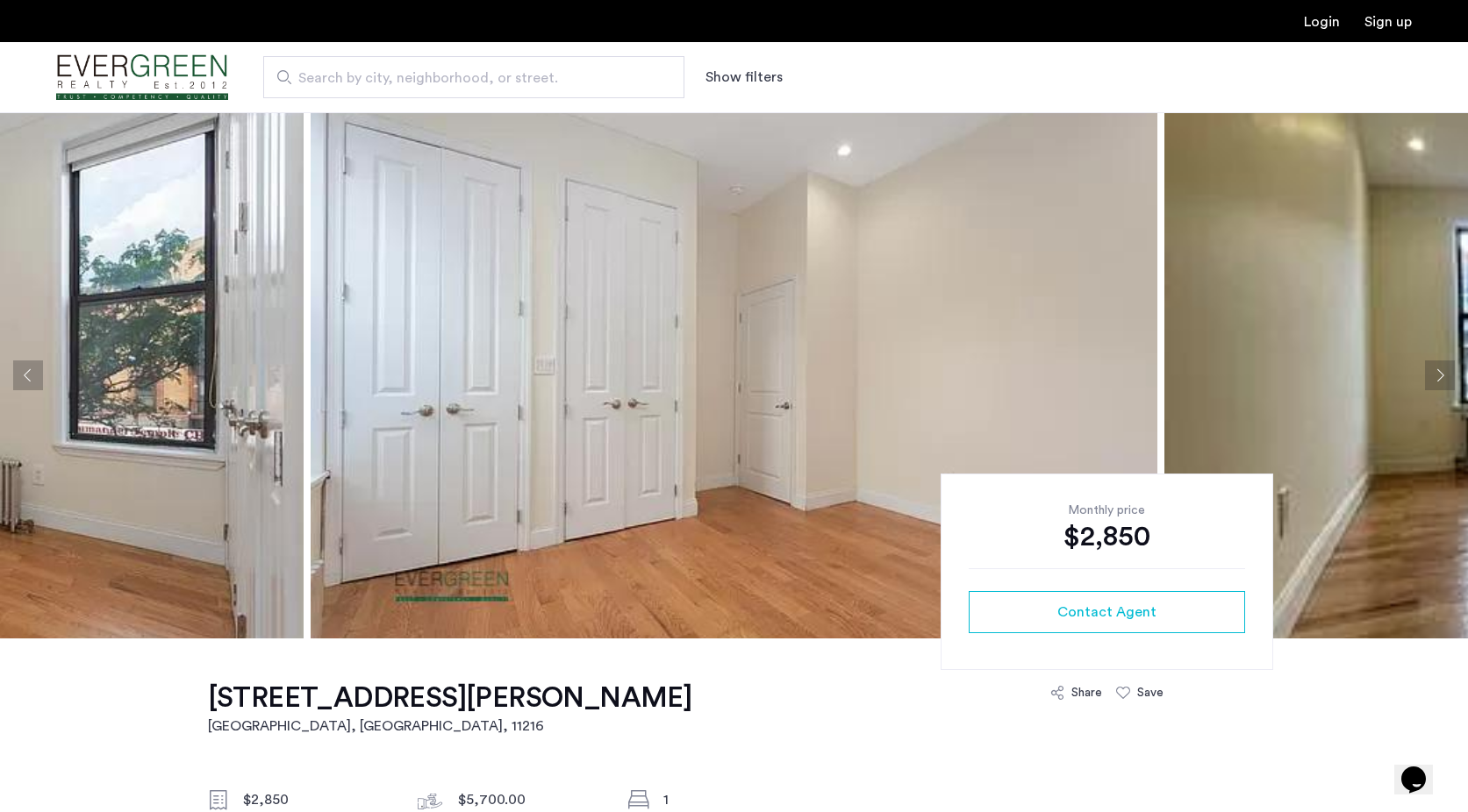
click at [1434, 383] on button "Next apartment" at bounding box center [1439, 375] width 30 height 30
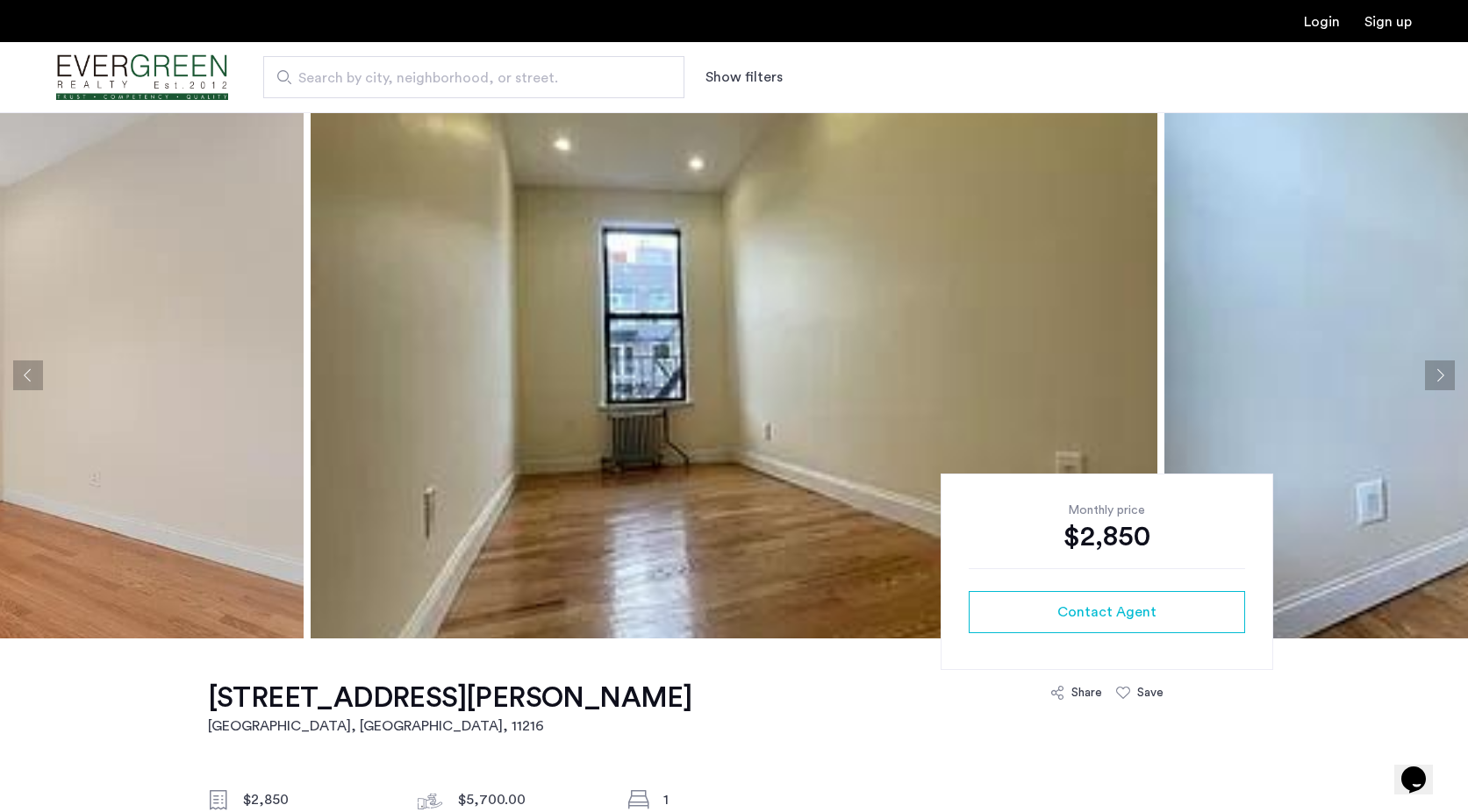
click at [1434, 383] on button "Next apartment" at bounding box center [1439, 375] width 30 height 30
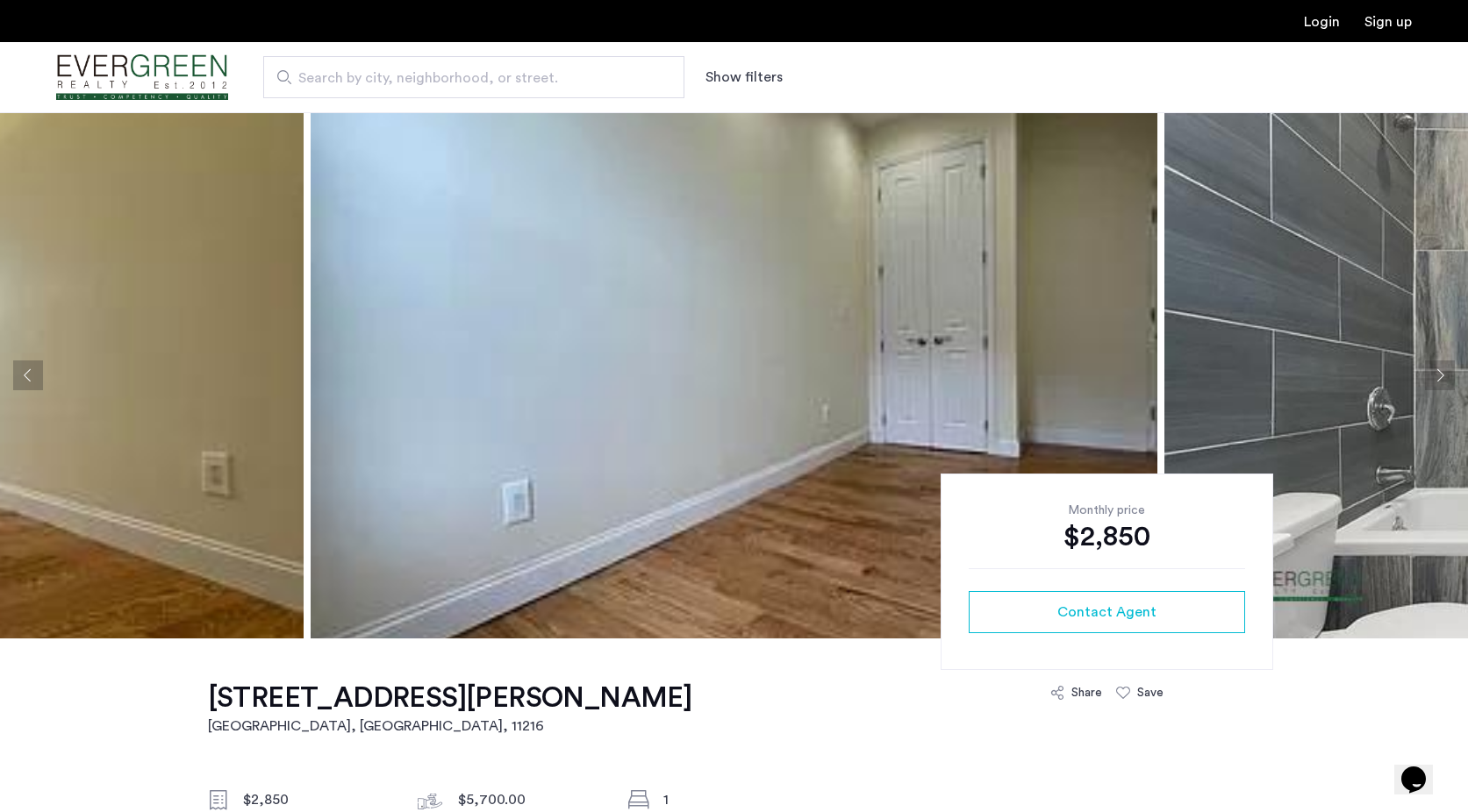
click at [1434, 383] on button "Next apartment" at bounding box center [1439, 375] width 30 height 30
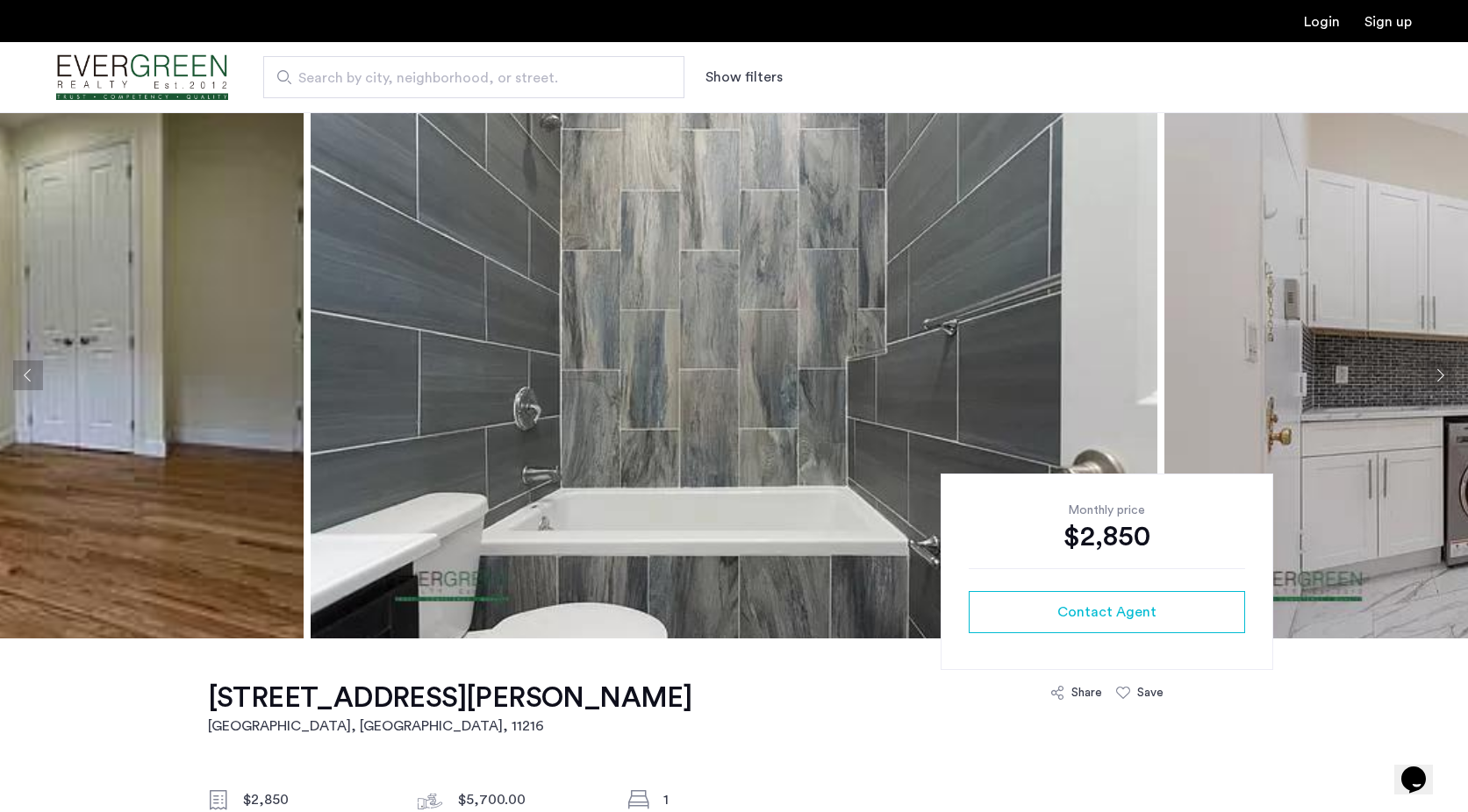
click at [1434, 383] on button "Next apartment" at bounding box center [1439, 375] width 30 height 30
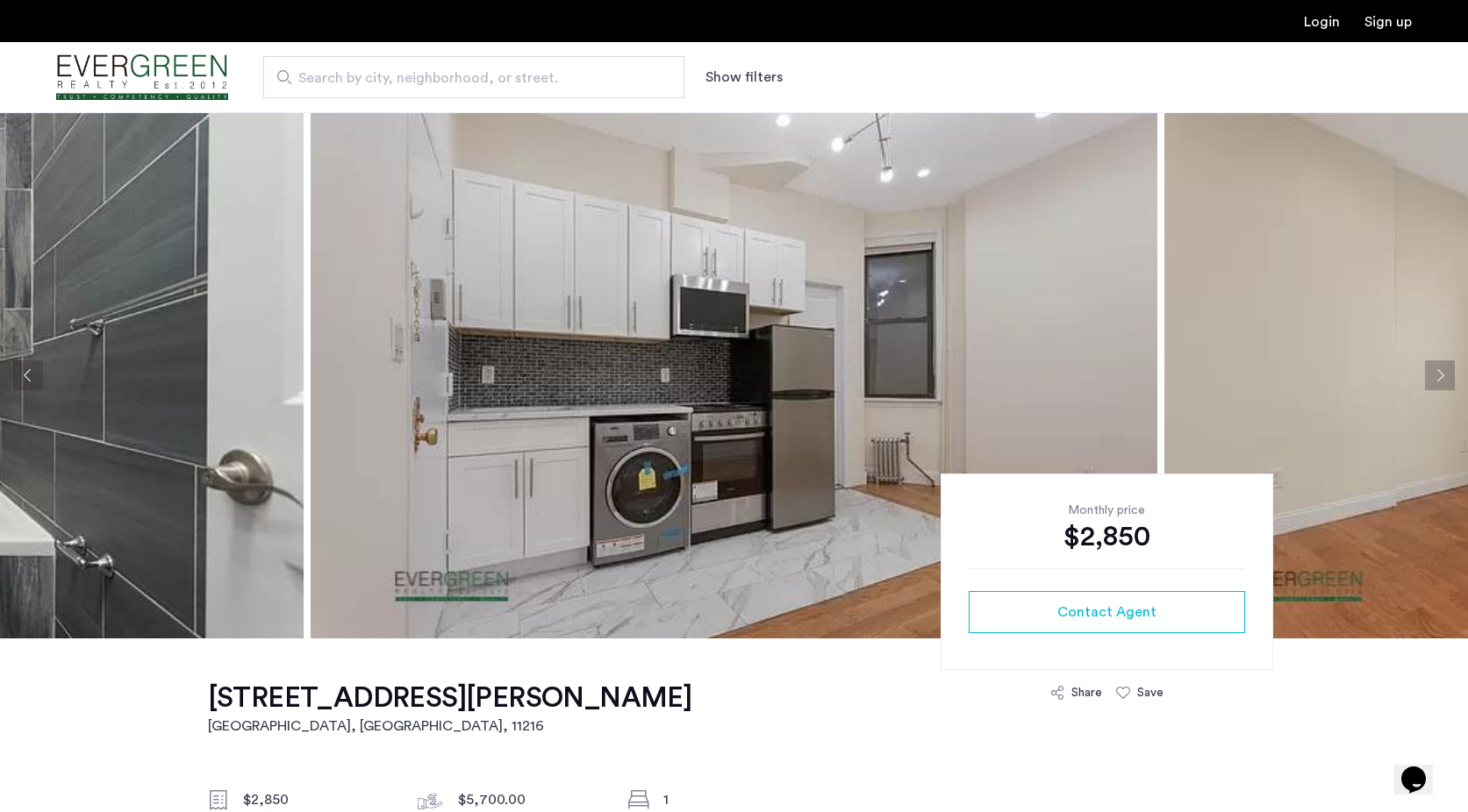
click at [1434, 383] on button "Next apartment" at bounding box center [1439, 375] width 30 height 30
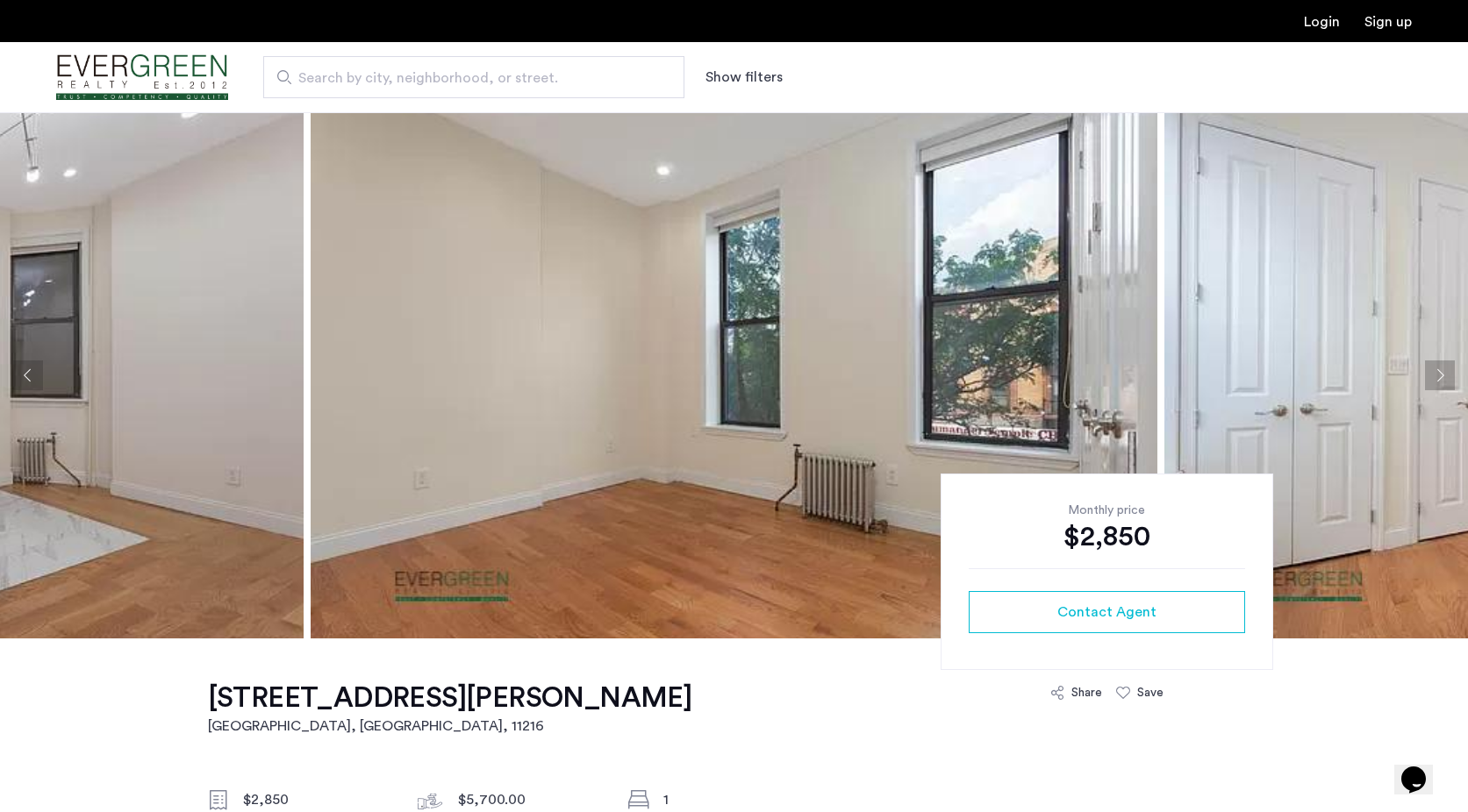
click at [1434, 383] on button "Next apartment" at bounding box center [1439, 375] width 30 height 30
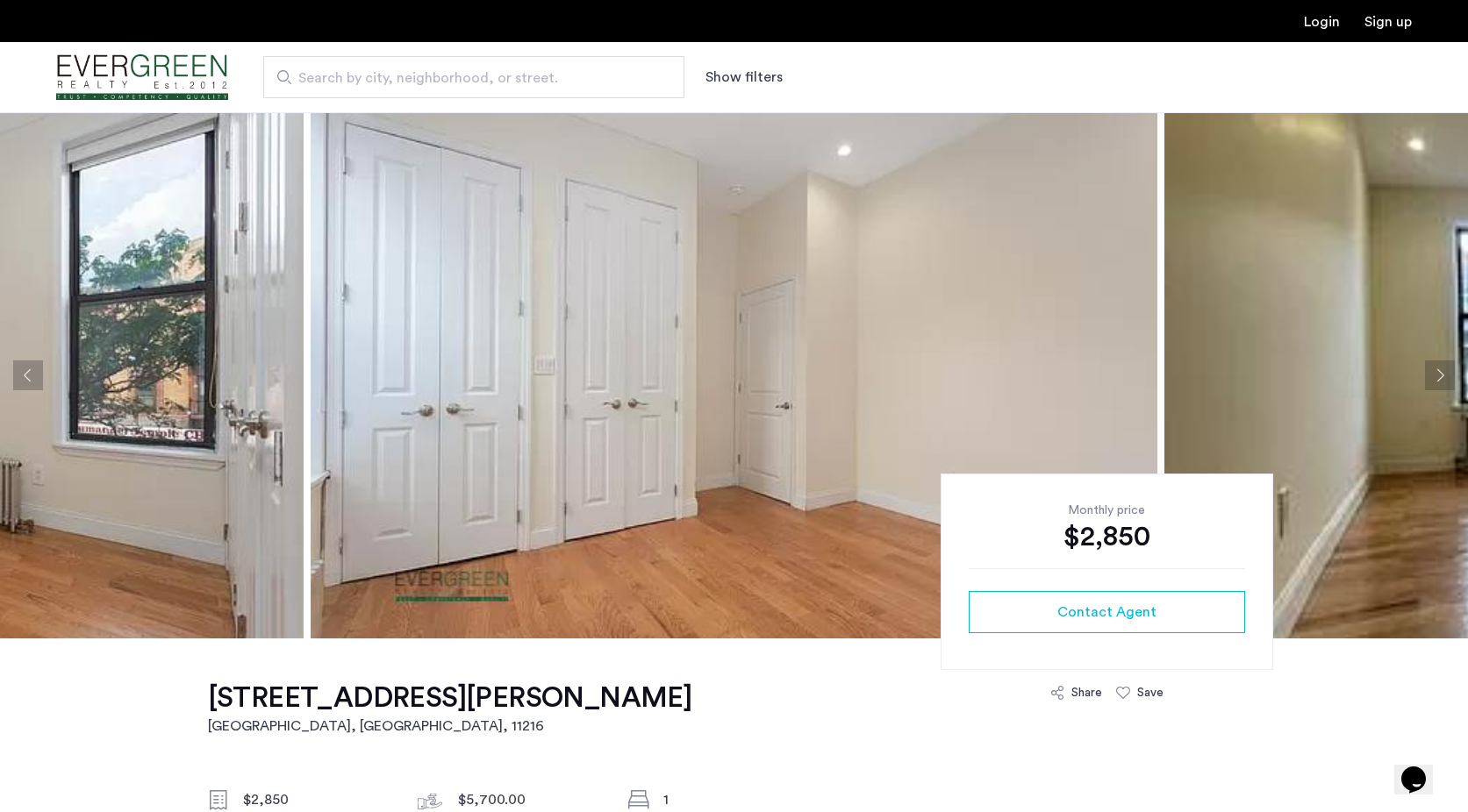
click at [1434, 383] on button "Next apartment" at bounding box center [1439, 375] width 30 height 30
